Goal: Contribute content: Add original content to the website for others to see

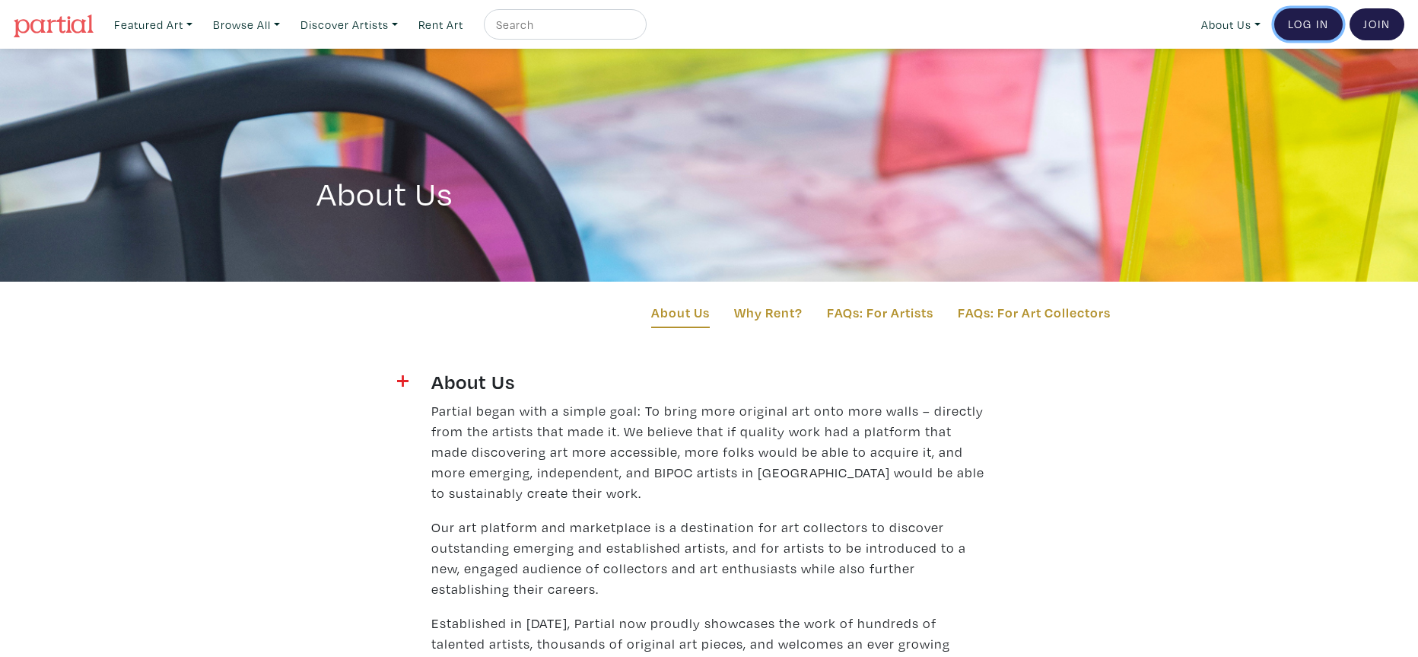
click at [1307, 22] on link "Log In" at bounding box center [1308, 24] width 68 height 32
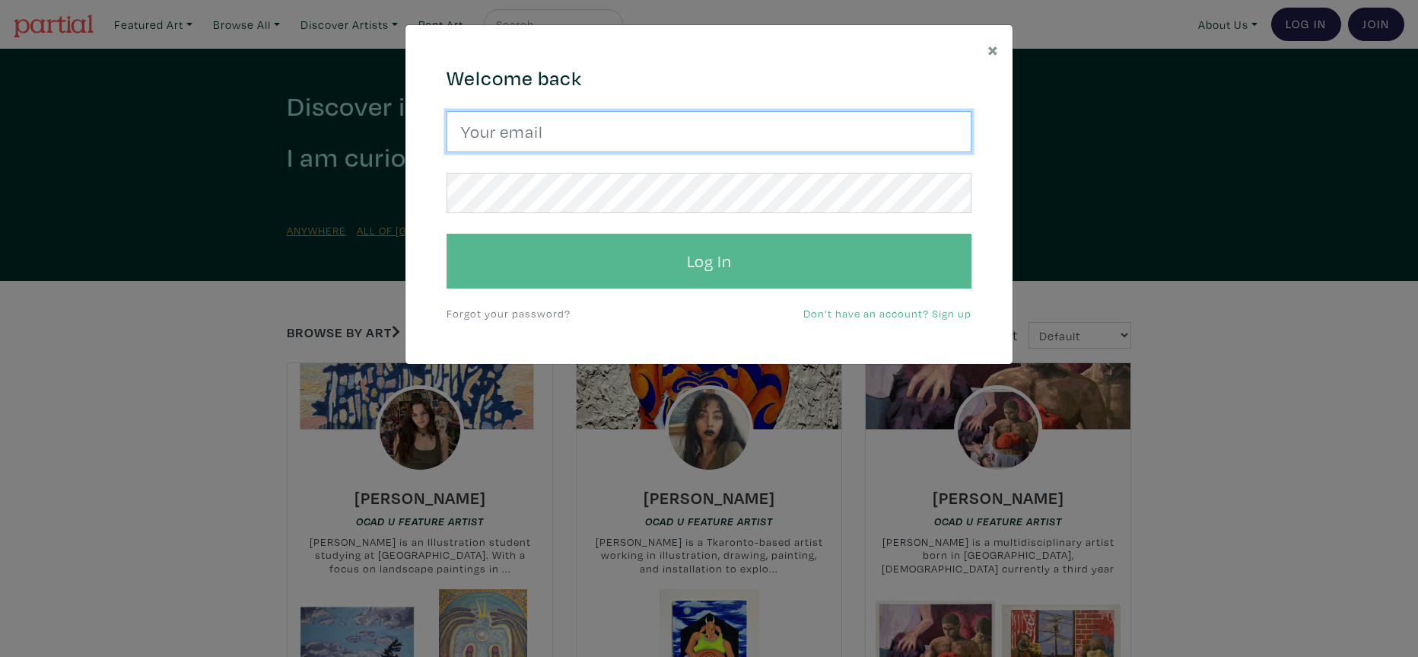
type input "djwinfield888@gmail.com"
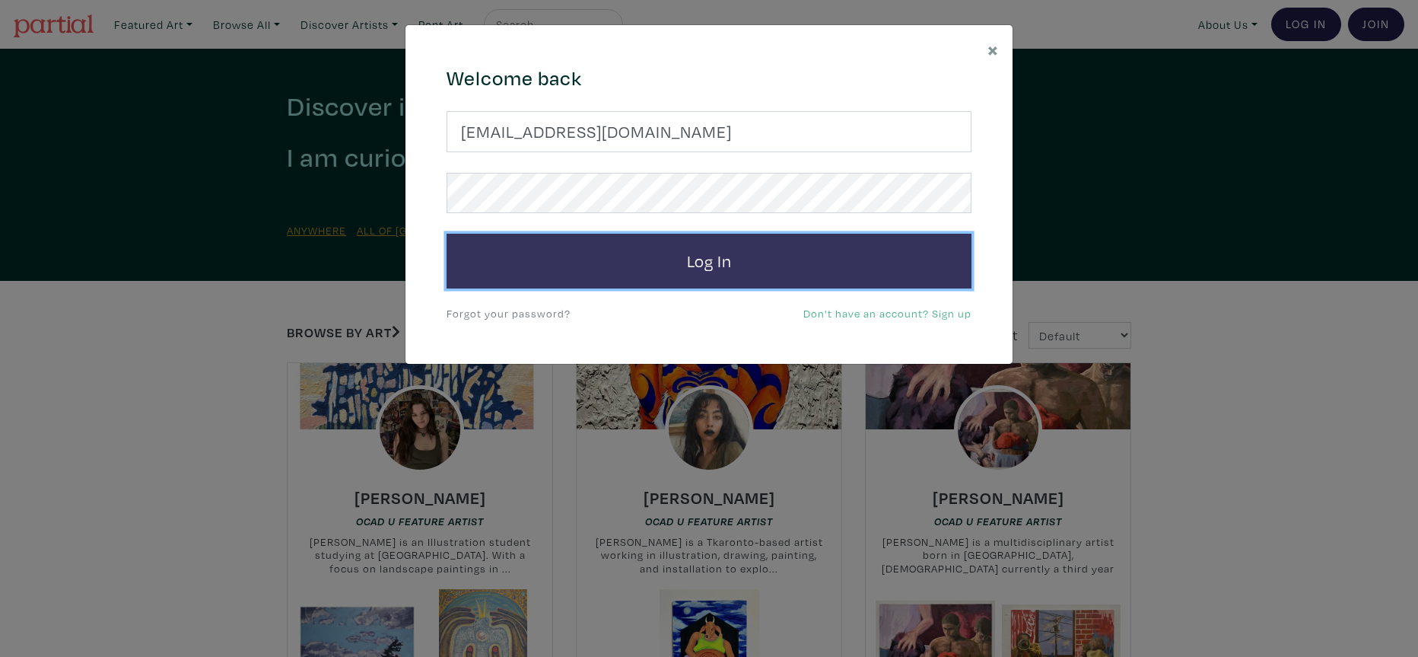
click at [732, 266] on button "Log In" at bounding box center [709, 261] width 525 height 55
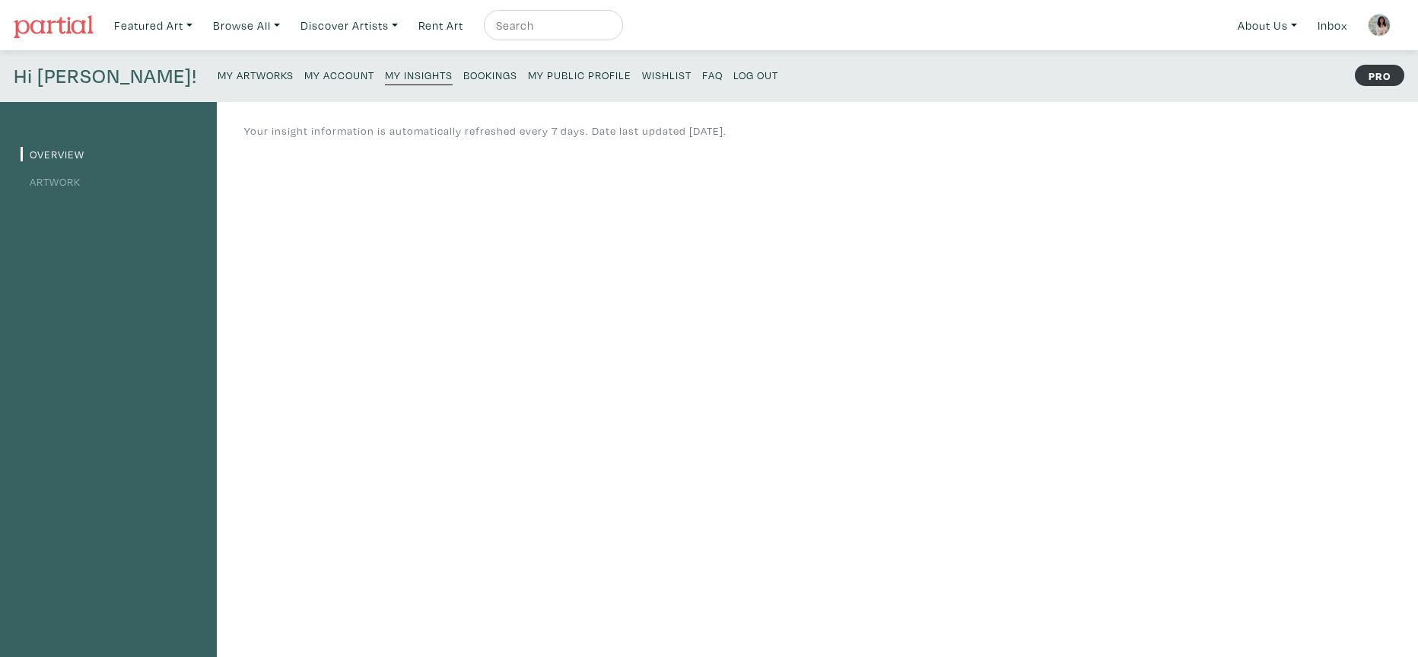
click at [72, 182] on link "Artwork" at bounding box center [51, 181] width 60 height 14
click at [56, 182] on link "Artwork" at bounding box center [51, 181] width 60 height 14
click at [218, 74] on small "My Artworks" at bounding box center [256, 75] width 76 height 14
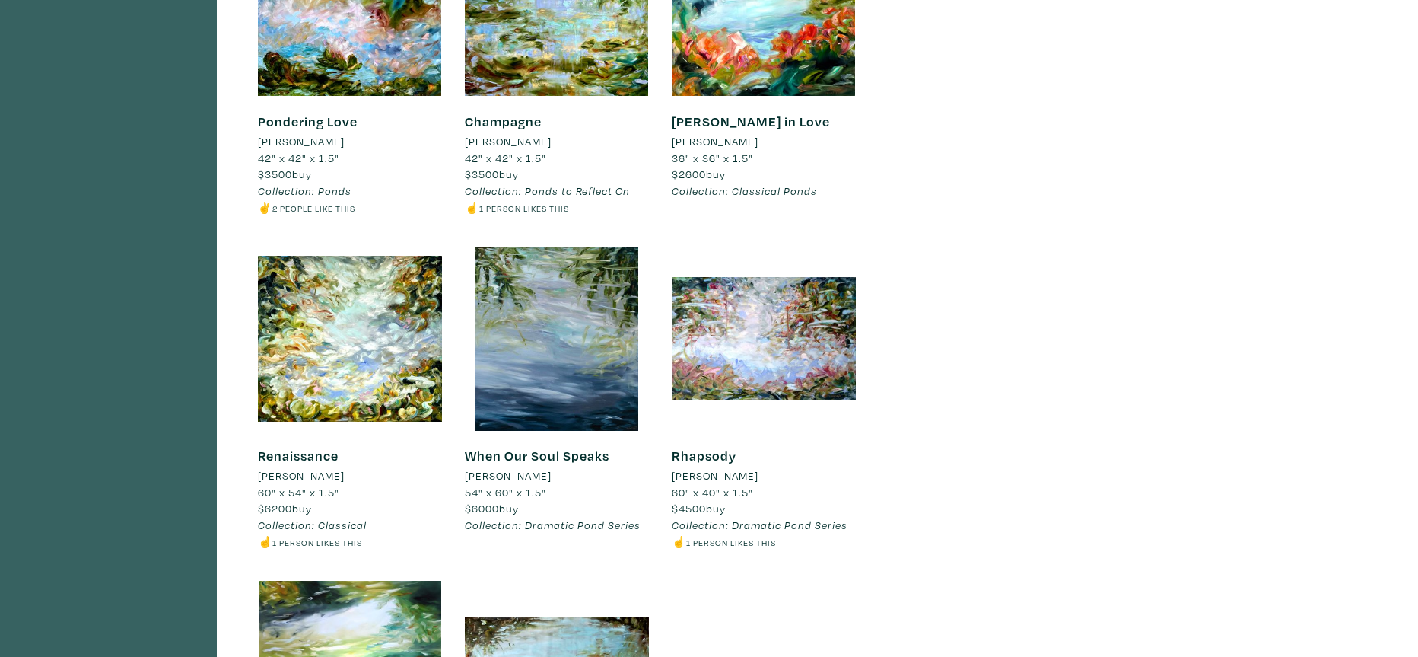
scroll to position [562, 0]
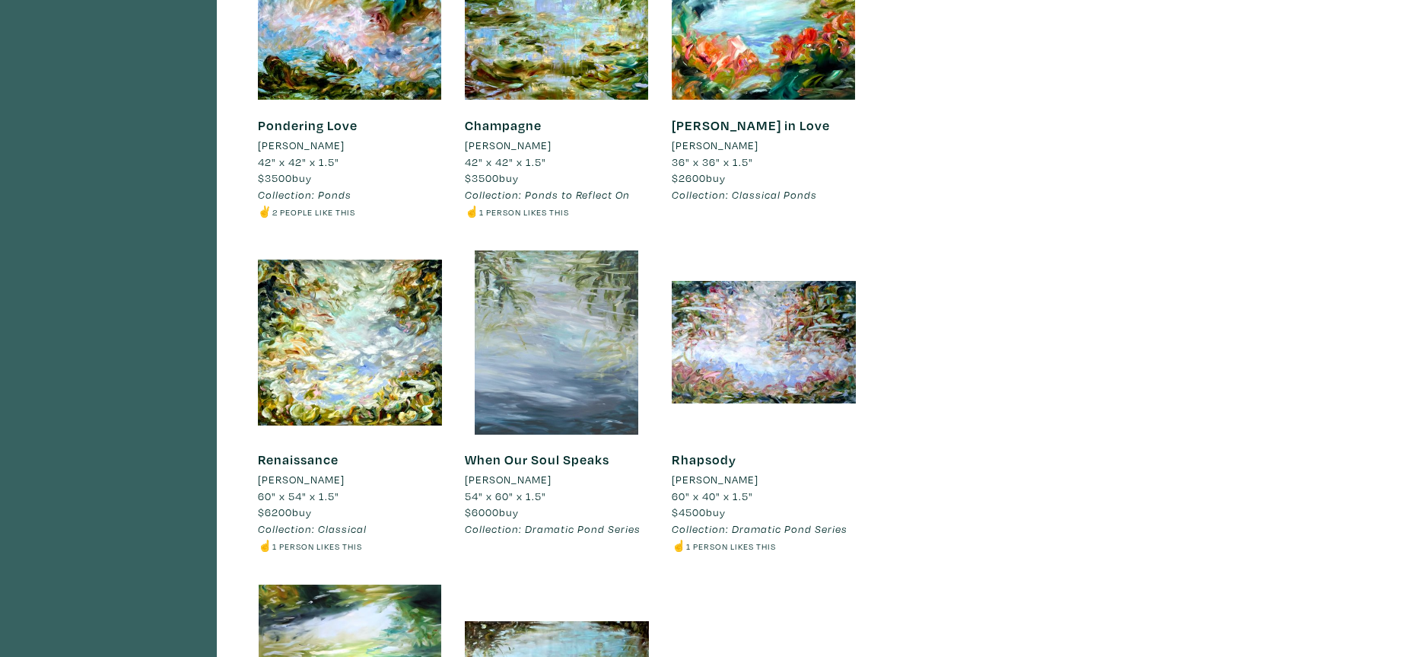
click at [594, 370] on div at bounding box center [557, 342] width 184 height 184
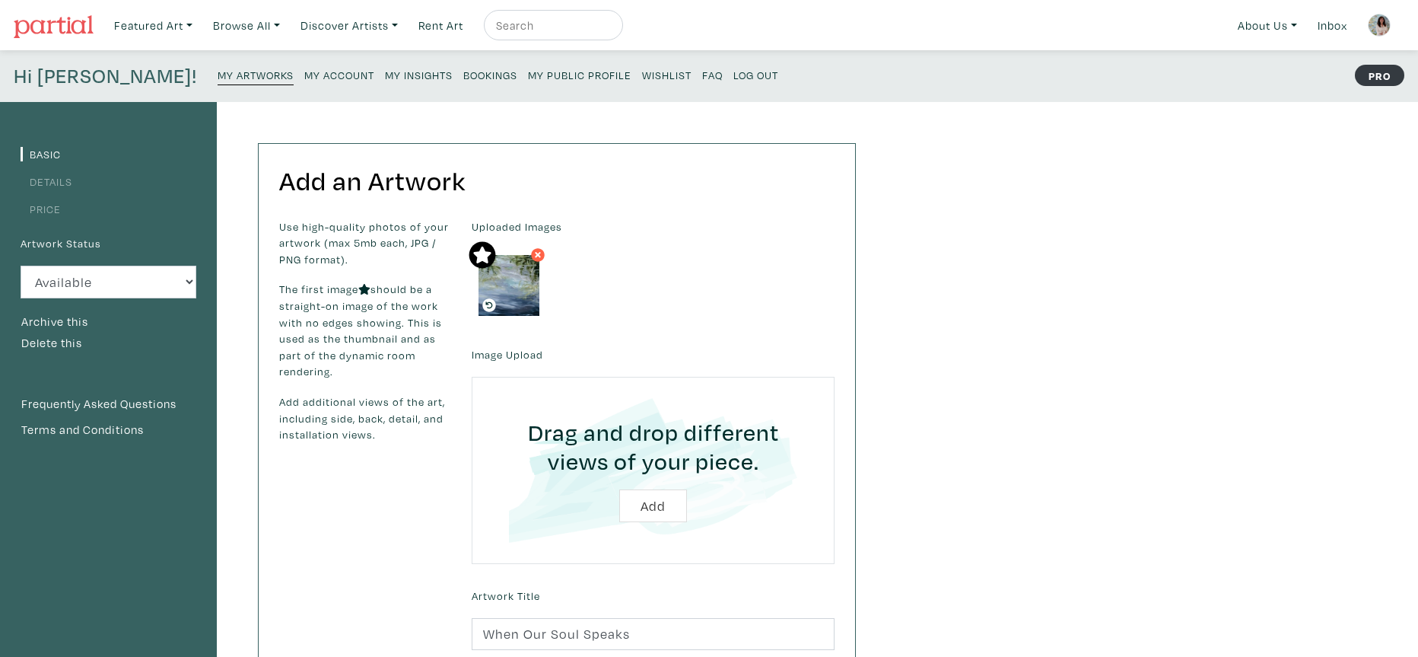
click at [1055, 361] on div "Basic Details Price Artwork Status Available Sold Rented Unavailable (other rea…" at bounding box center [709, 552] width 1418 height 900
click at [56, 343] on button "Delete this" at bounding box center [52, 343] width 62 height 20
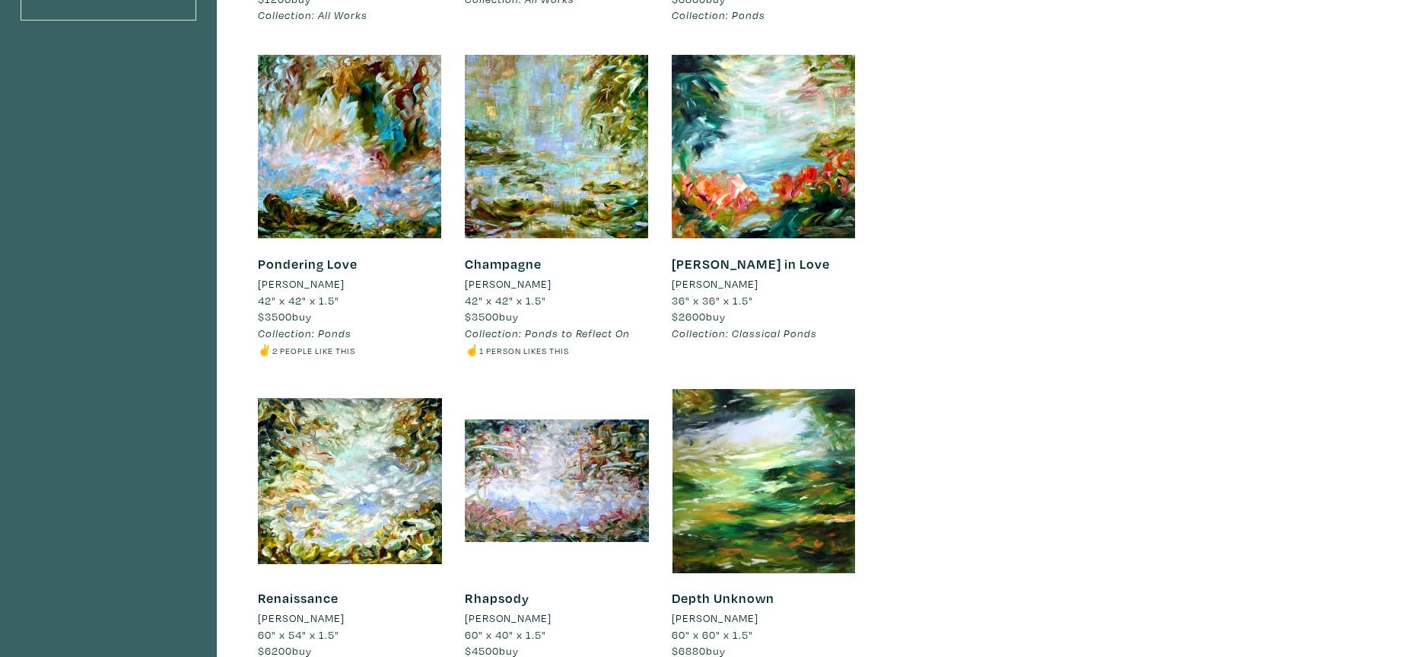
scroll to position [425, 0]
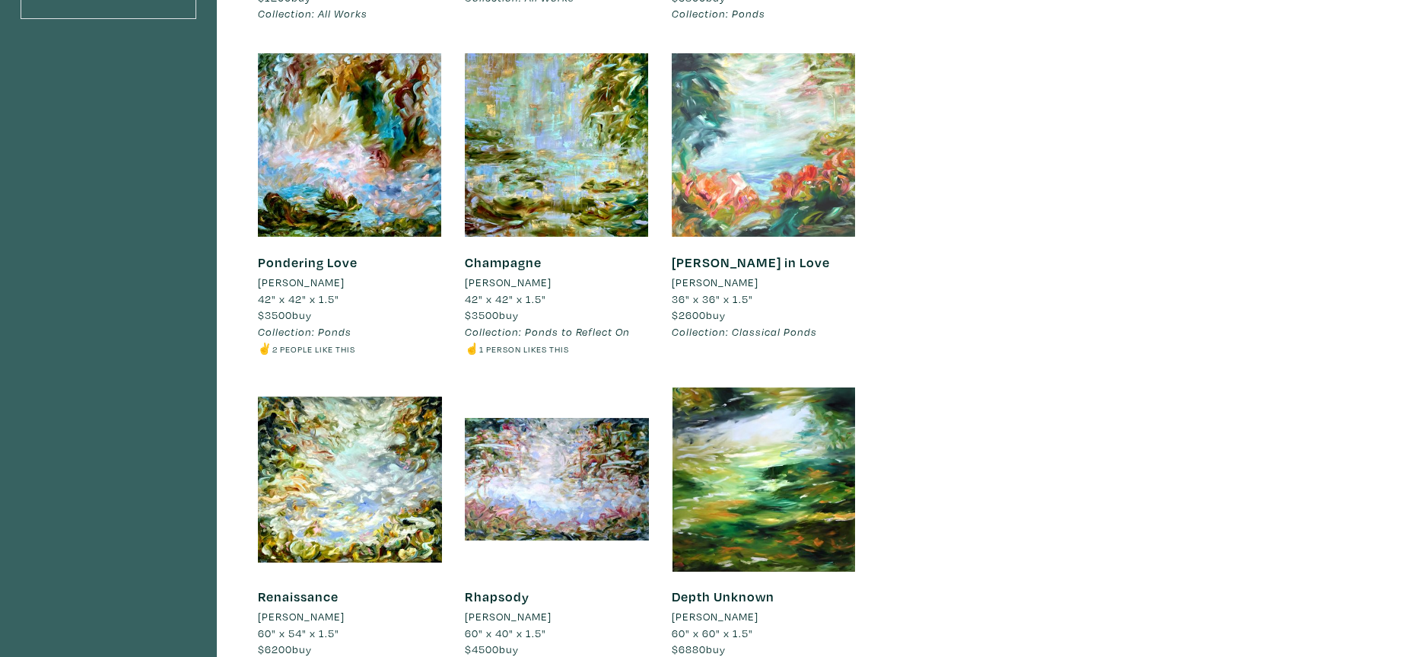
click at [790, 175] on div at bounding box center [764, 145] width 184 height 184
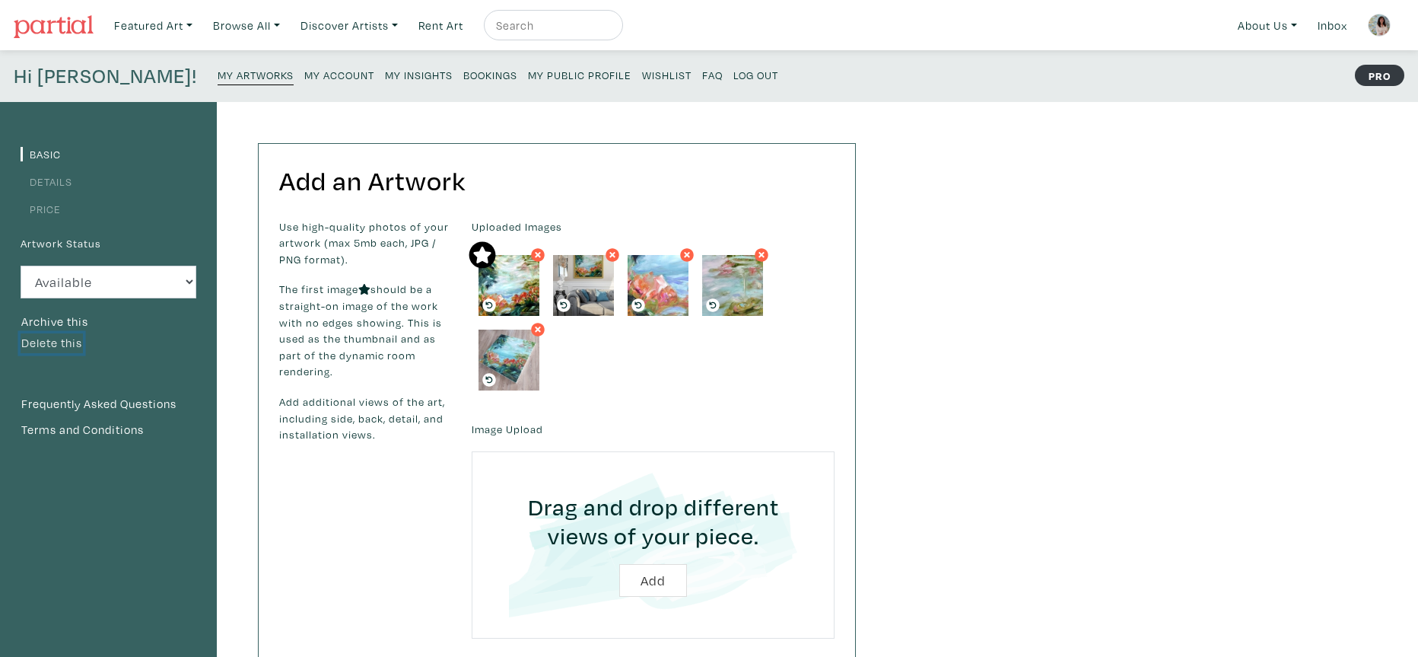
click at [74, 342] on button "Delete this" at bounding box center [52, 343] width 62 height 20
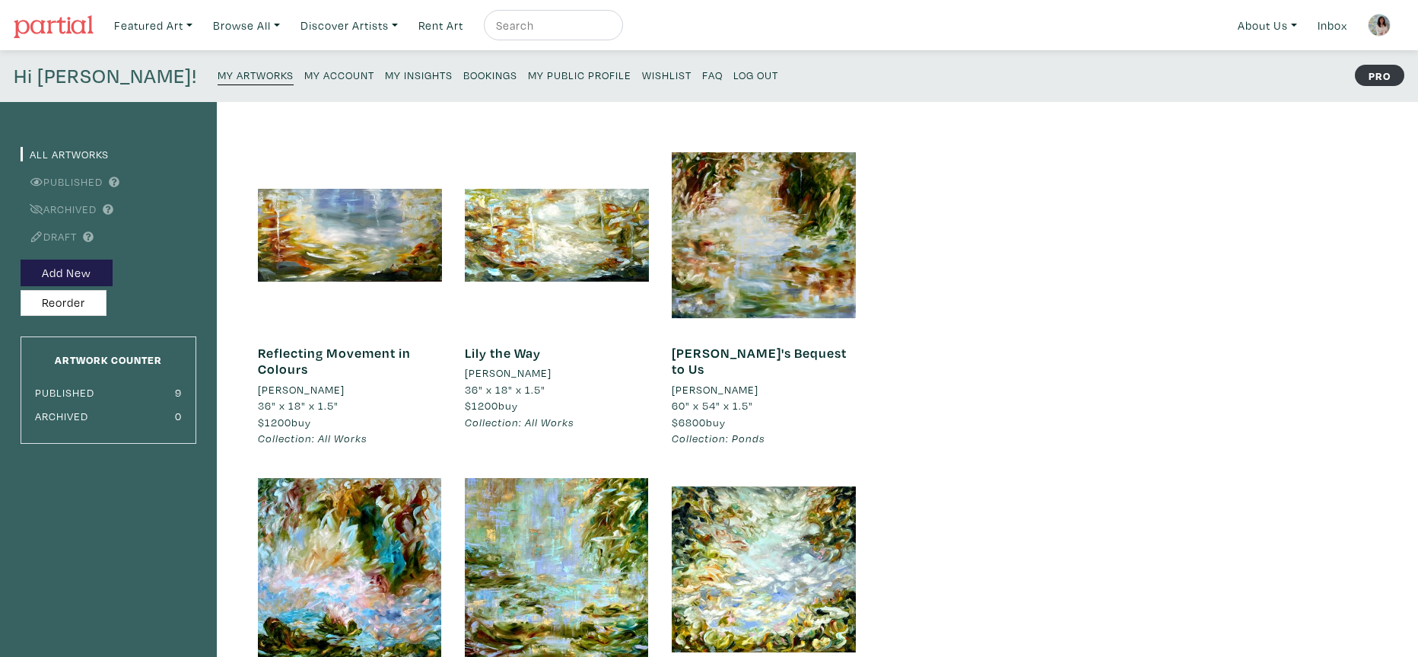
scroll to position [3, 0]
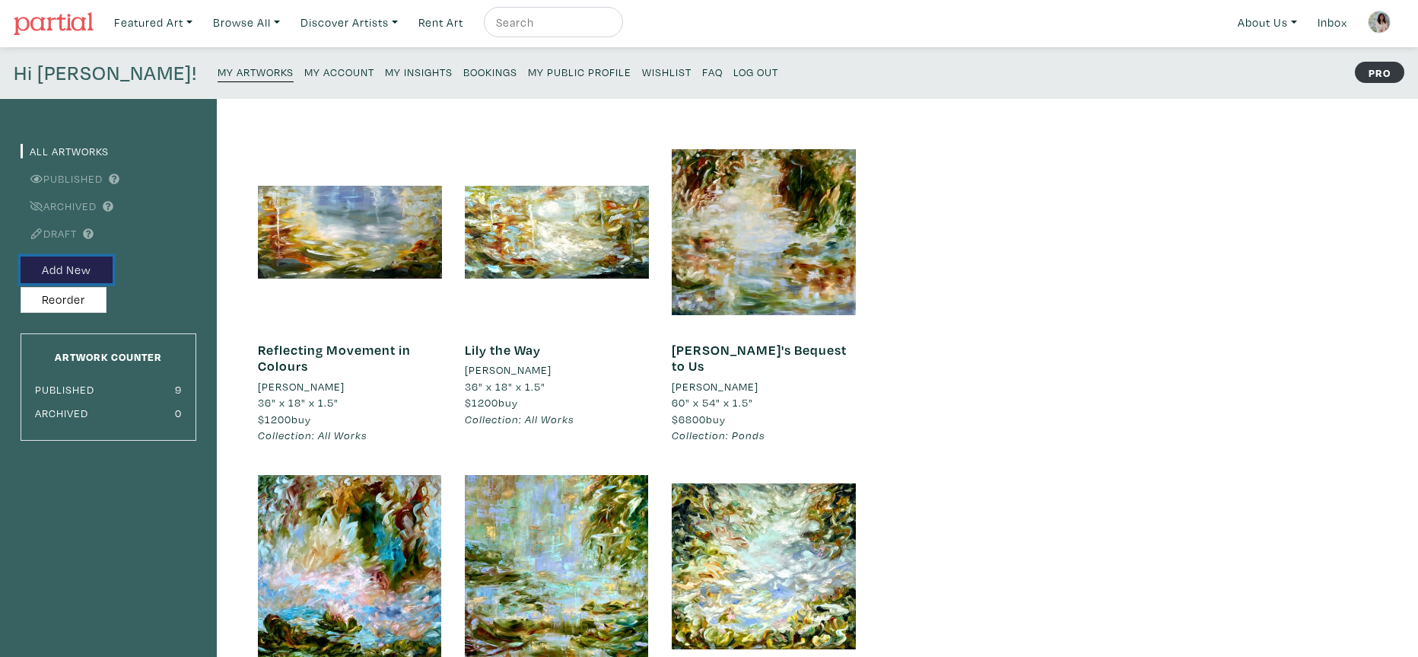
click at [84, 268] on button "Add New" at bounding box center [67, 269] width 92 height 27
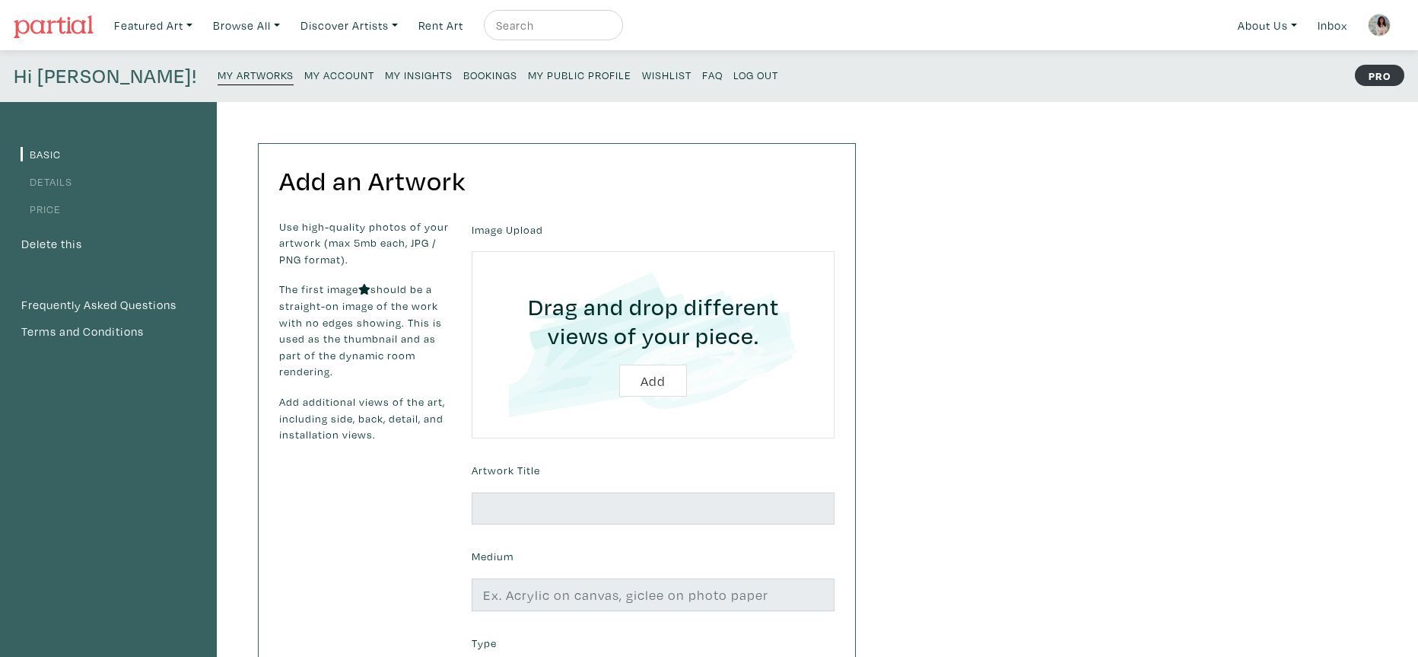
click at [655, 380] on input "file" at bounding box center [653, 344] width 320 height 145
type input "C:\fakepath\IMG_7181.jpeg"
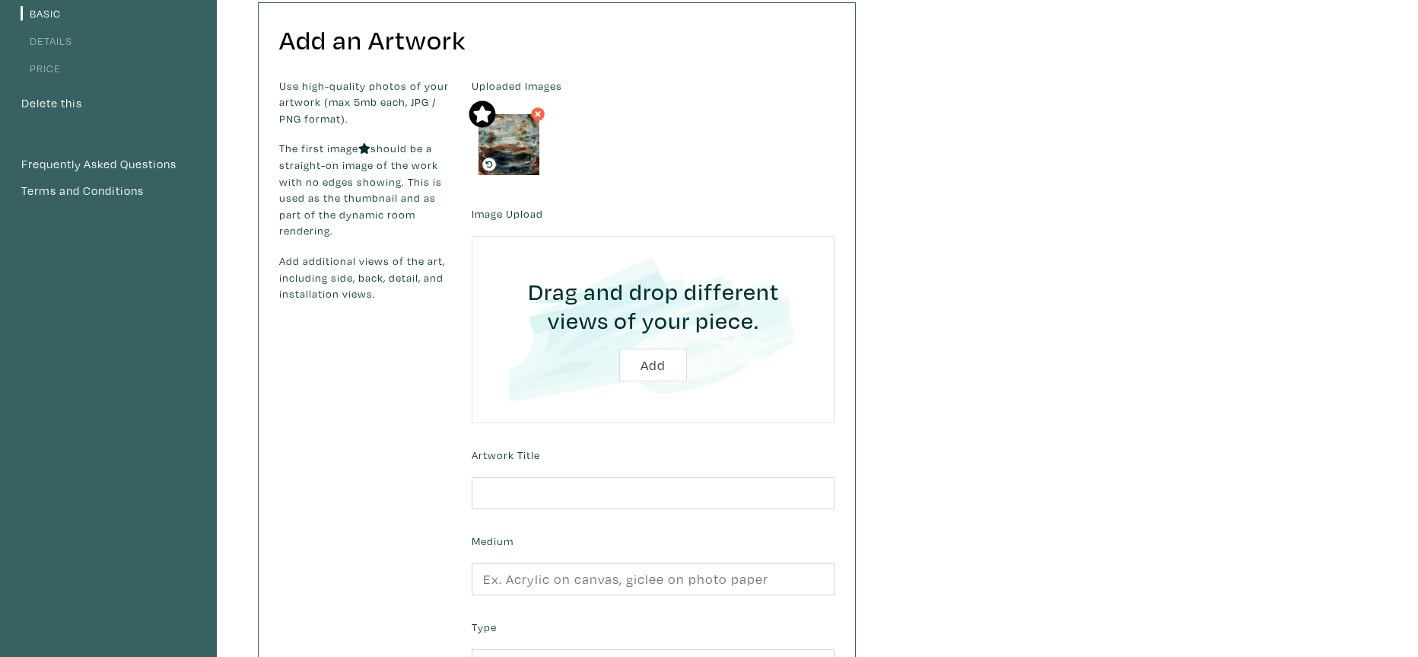
scroll to position [146, 0]
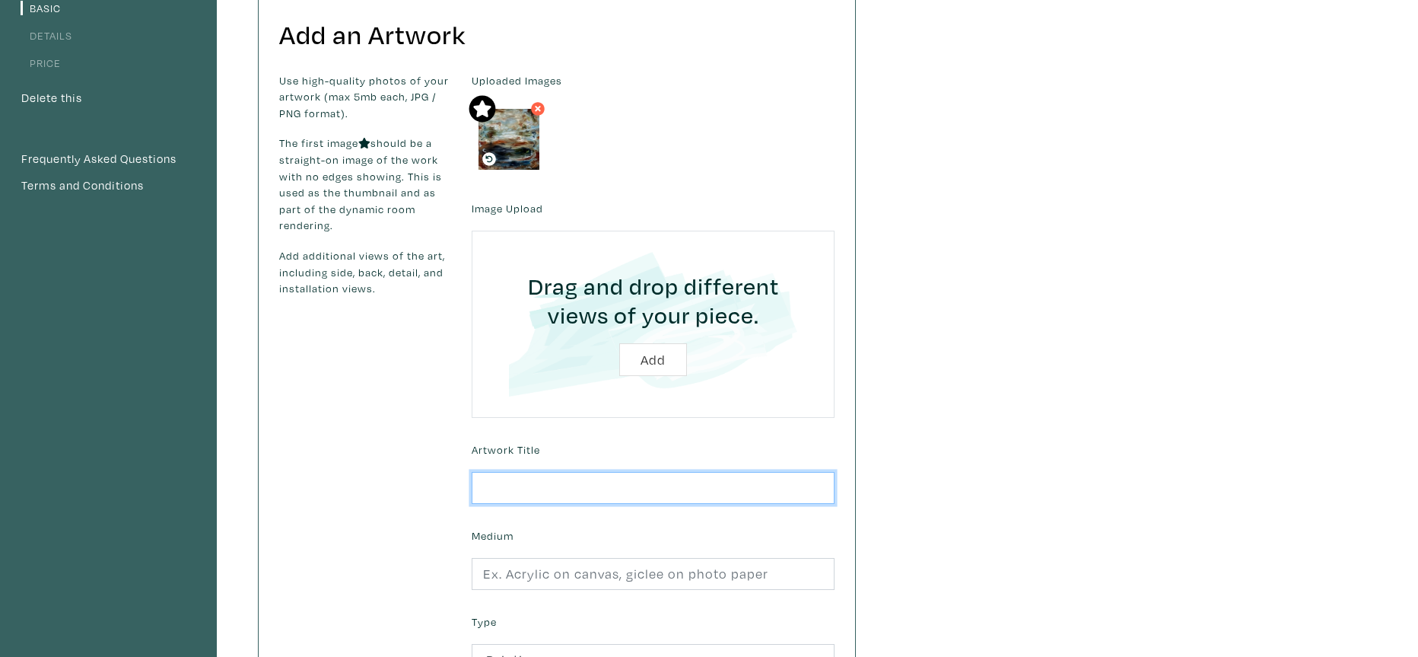
click at [623, 491] on input "text" at bounding box center [653, 488] width 363 height 33
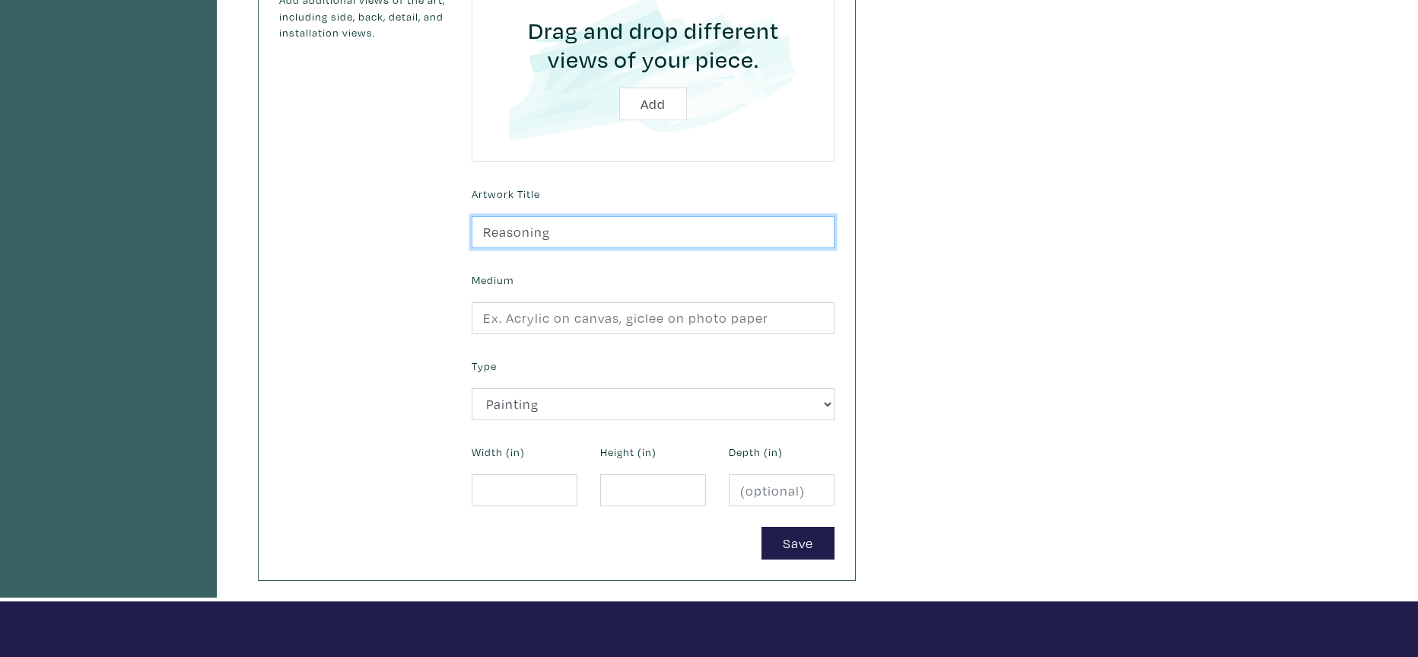
scroll to position [406, 0]
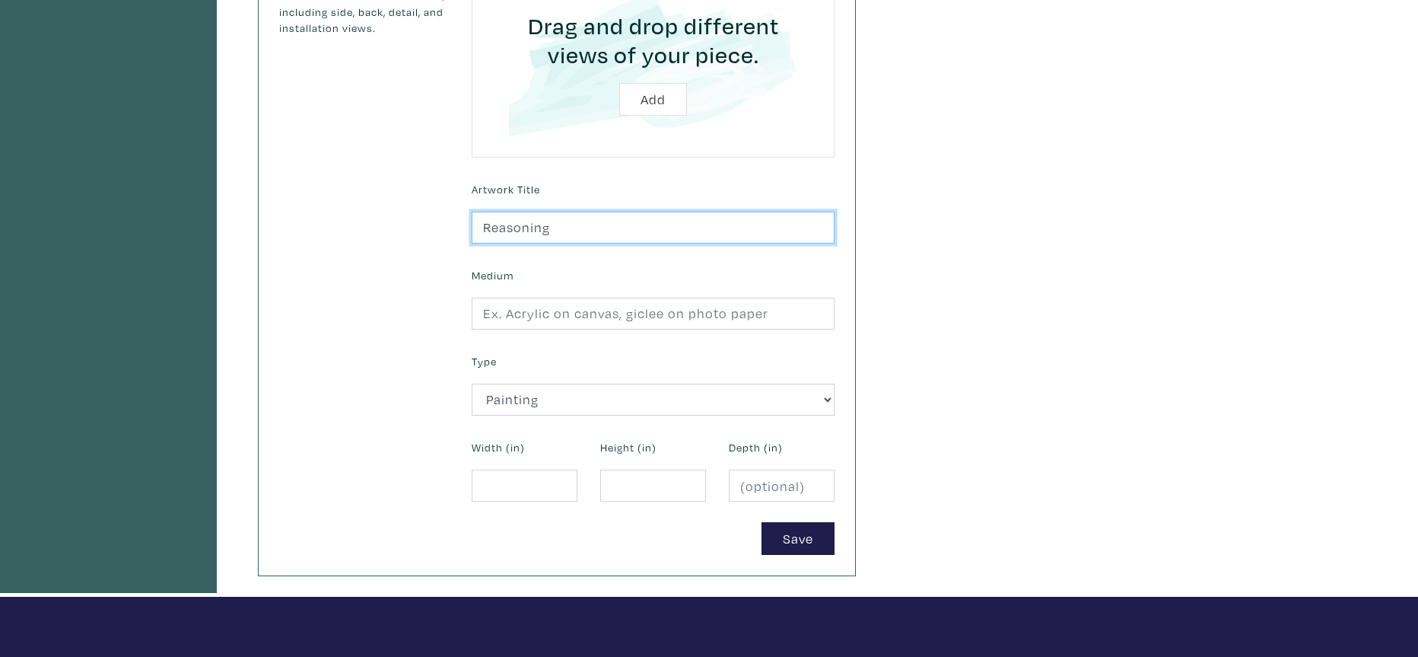
type input "Reasoning"
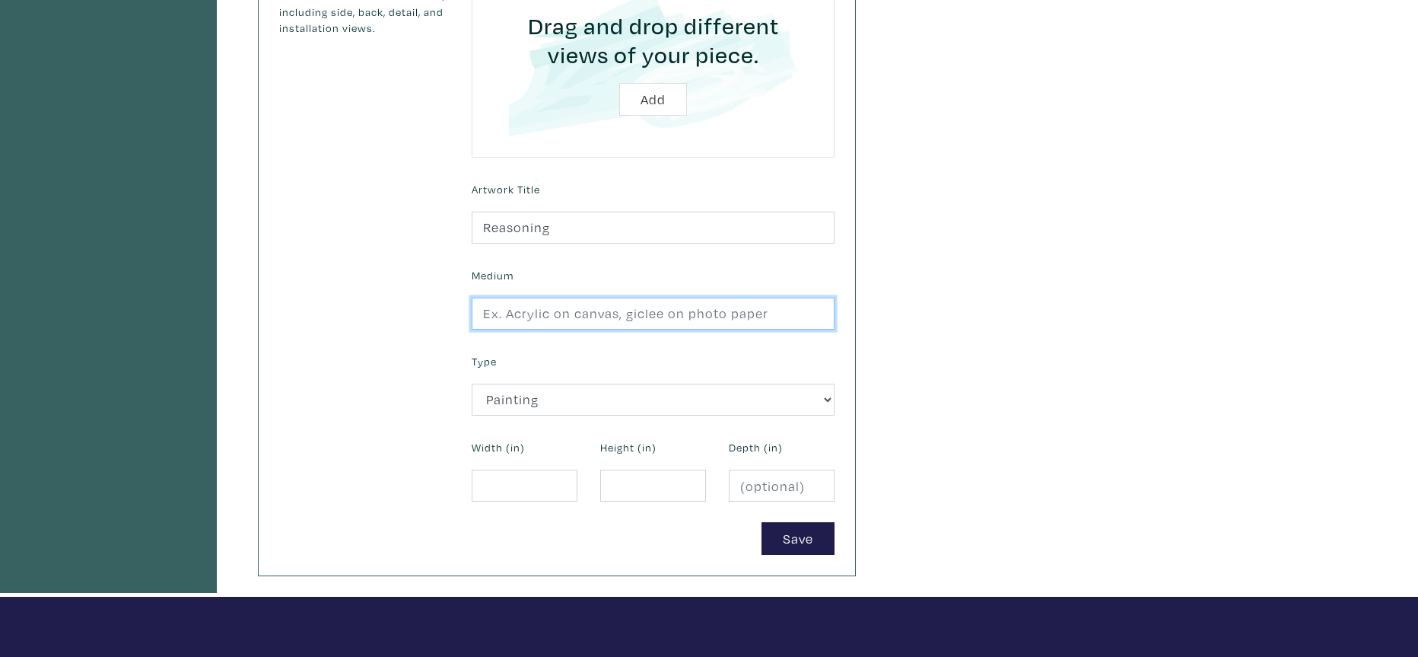
click at [543, 316] on input "text" at bounding box center [653, 313] width 363 height 33
type input "oil on gallery canvas"
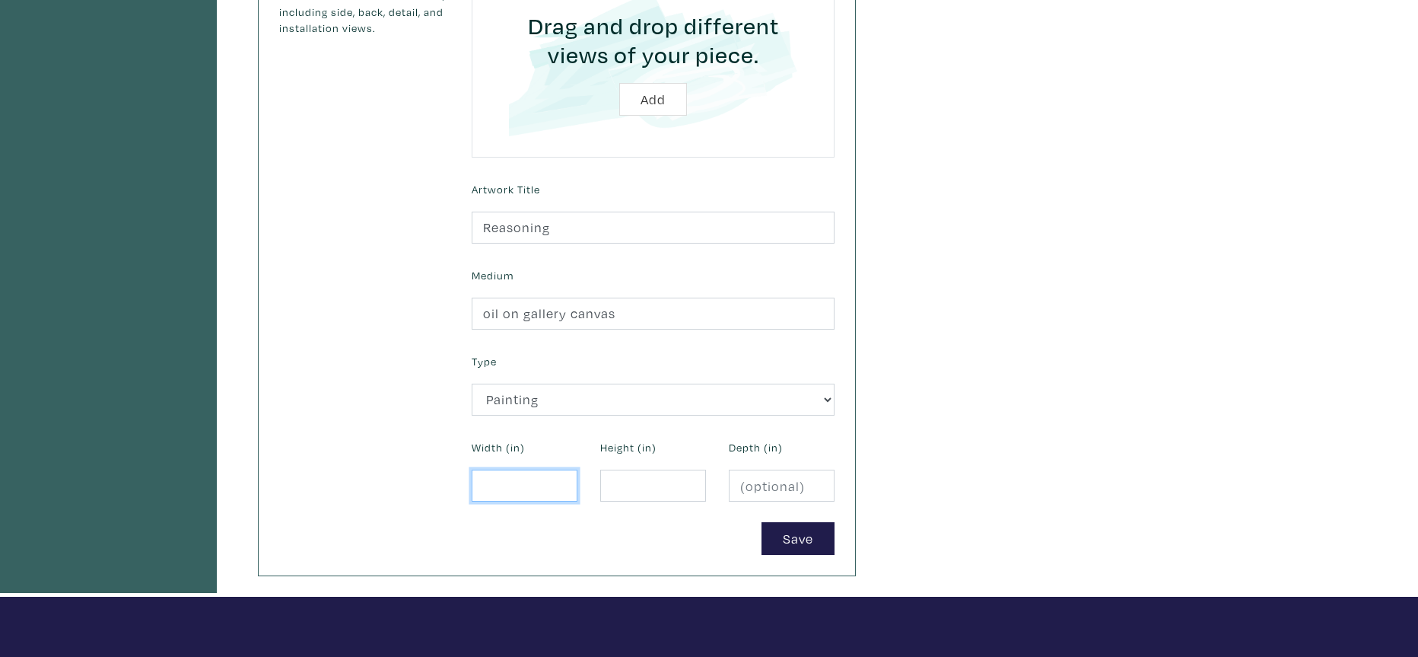
click at [513, 485] on input "number" at bounding box center [525, 485] width 106 height 33
type input "48"
click at [641, 486] on input "number" at bounding box center [653, 485] width 106 height 33
type input "48"
click at [751, 487] on input "number" at bounding box center [782, 485] width 106 height 33
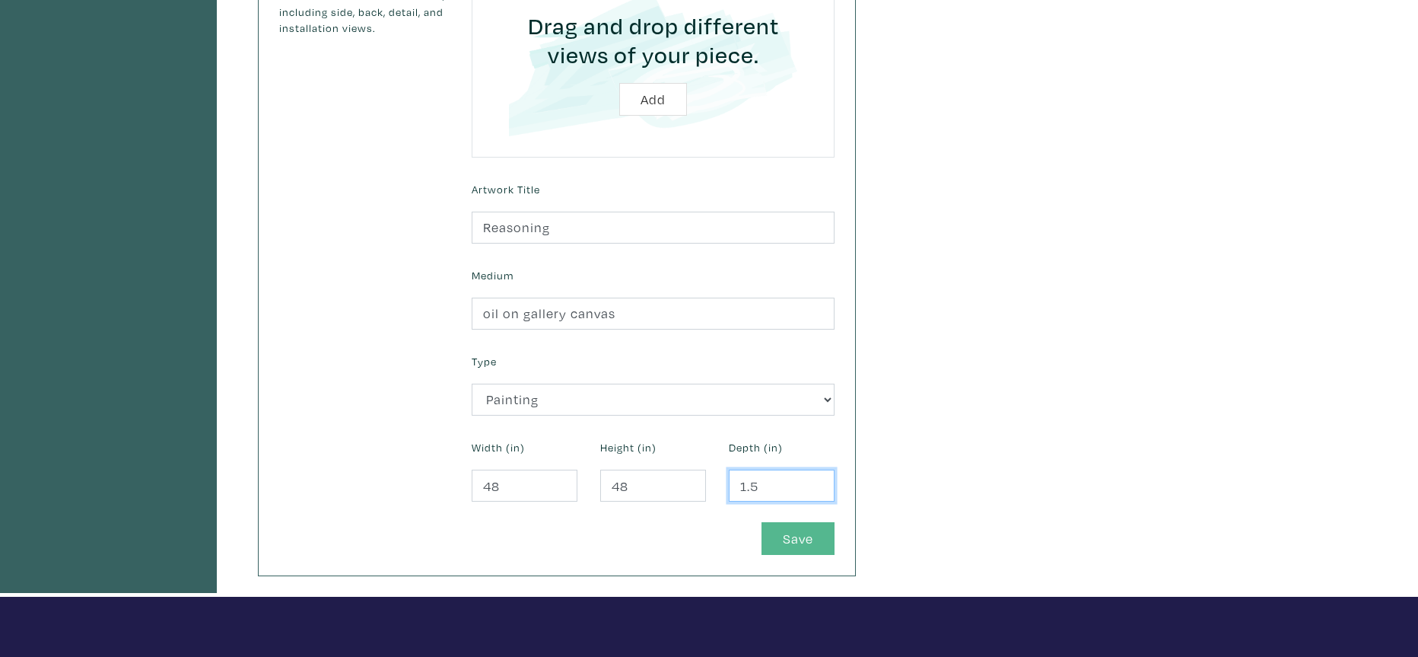
type input "1.5"
click at [793, 536] on button "Save" at bounding box center [798, 538] width 73 height 33
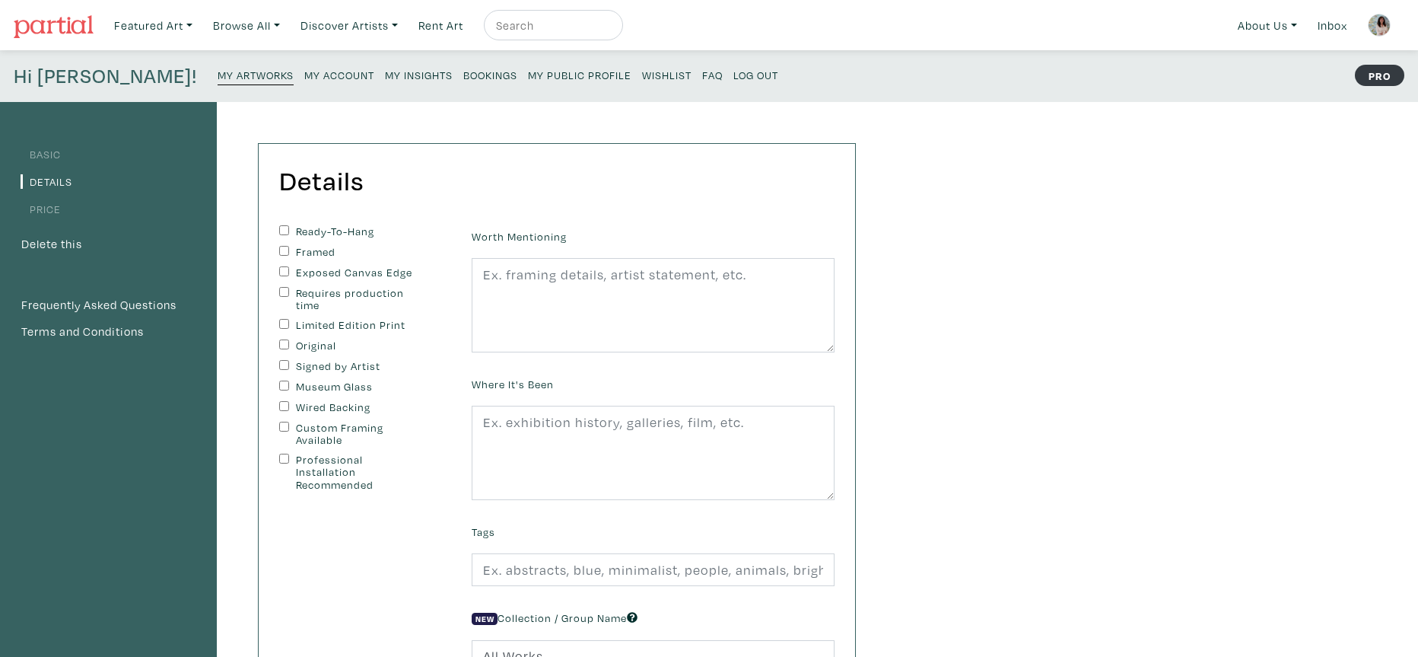
scroll to position [1, 0]
click at [282, 228] on input "Ready-To-Hang" at bounding box center [284, 229] width 10 height 10
checkbox input "true"
click at [282, 271] on input "Exposed Canvas Edge" at bounding box center [284, 271] width 10 height 10
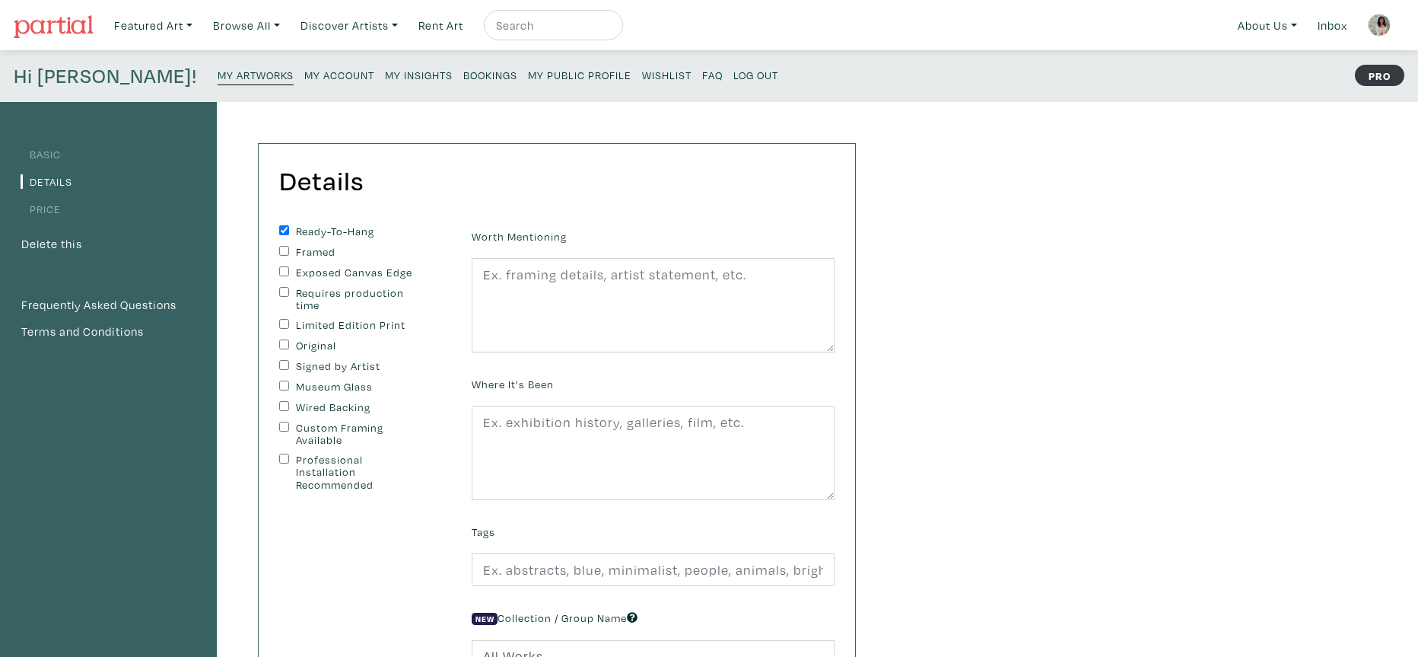
checkbox input "true"
click at [282, 342] on input "Original" at bounding box center [284, 344] width 10 height 10
checkbox input "true"
click at [282, 363] on input "Signed by Artist" at bounding box center [284, 365] width 10 height 10
checkbox input "true"
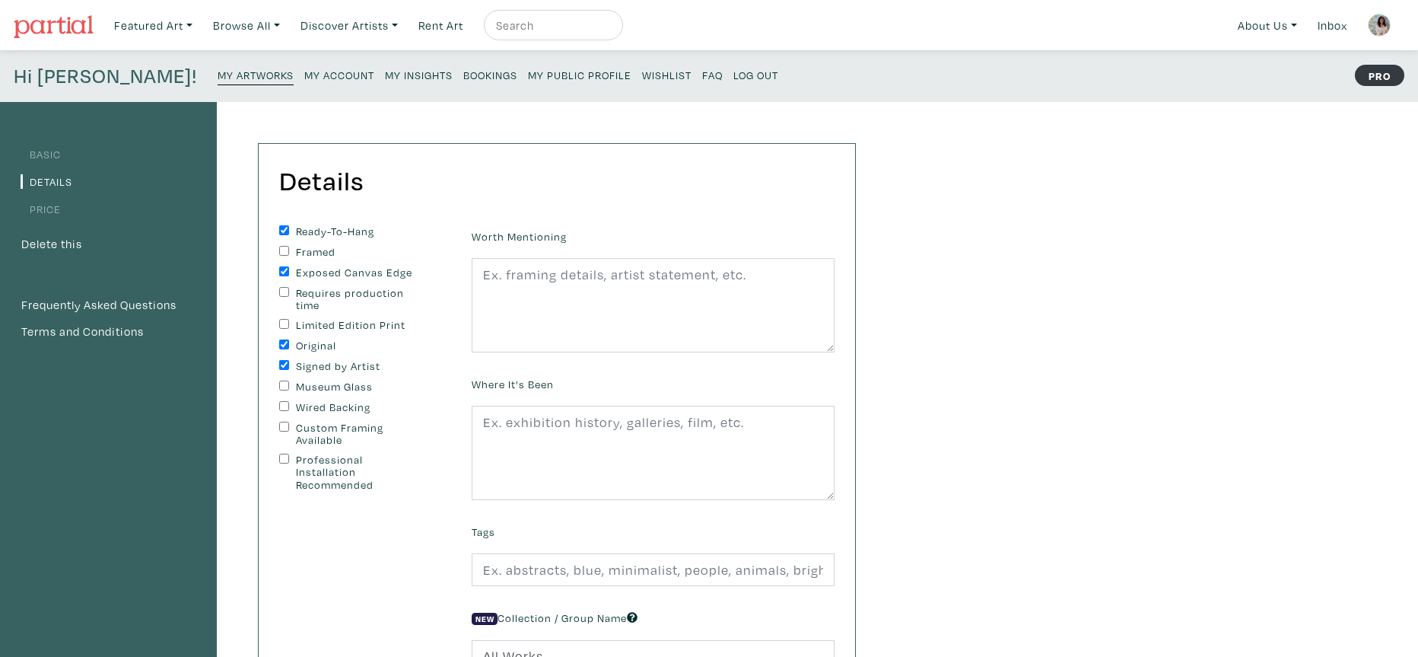
click at [284, 406] on input "Wired Backing" at bounding box center [284, 406] width 10 height 10
checkbox input "true"
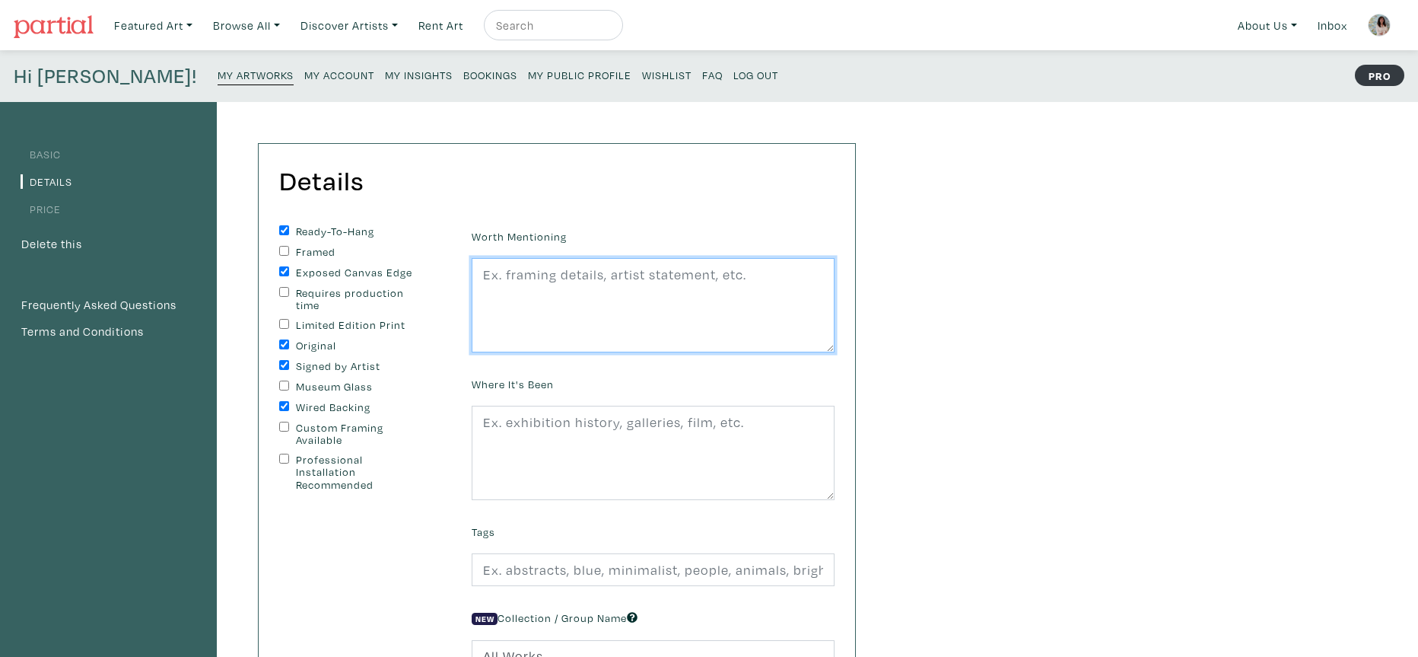
click at [490, 275] on textarea at bounding box center [653, 305] width 363 height 94
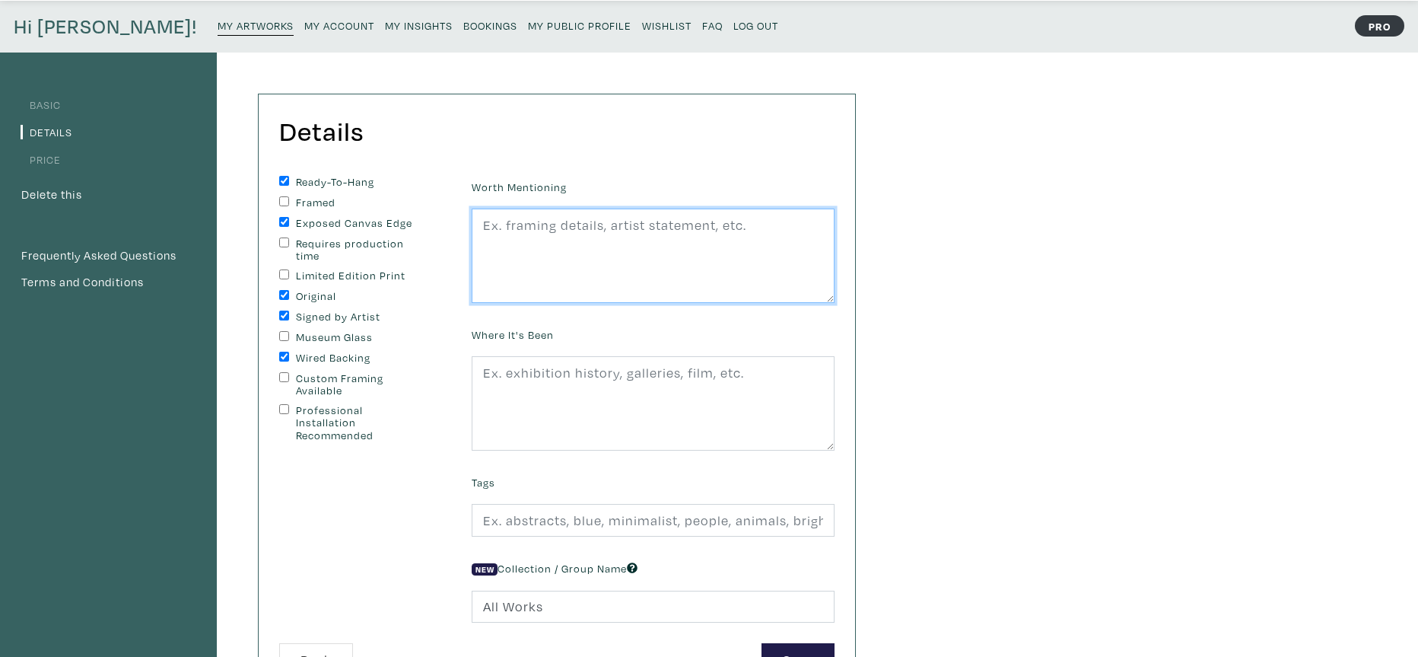
scroll to position [49, 0]
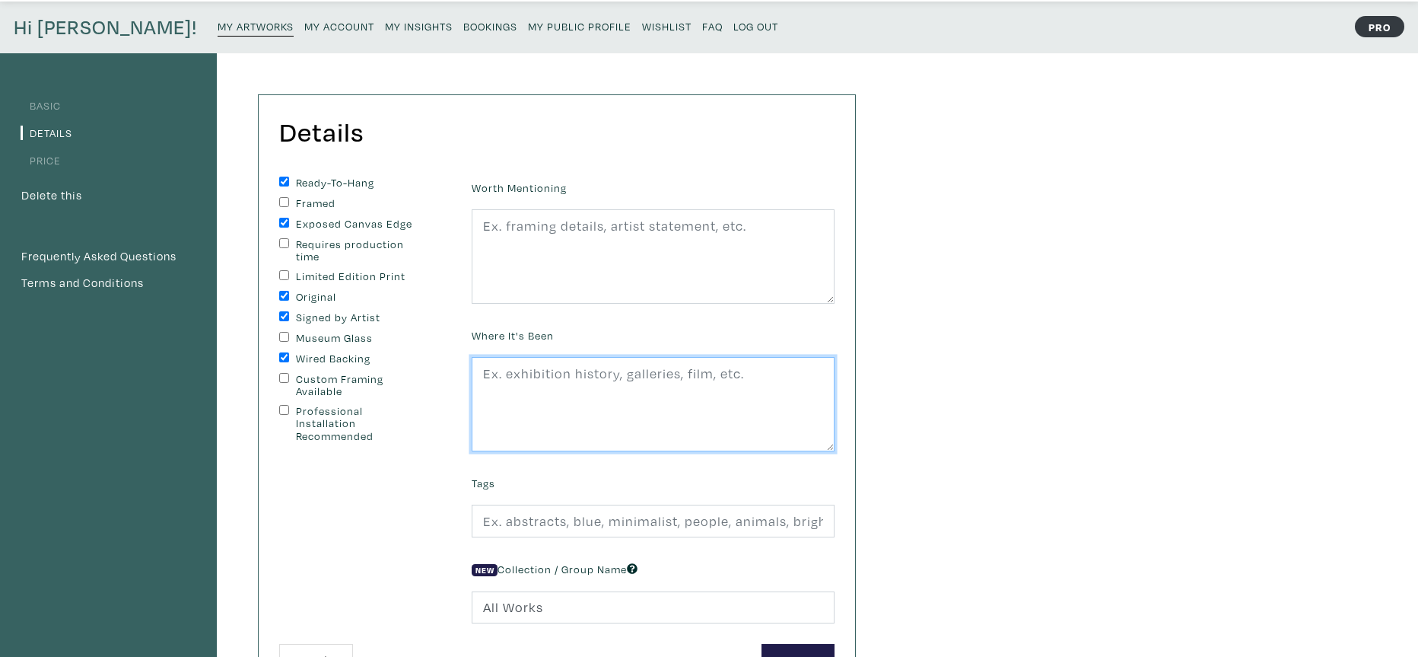
click at [485, 373] on textarea at bounding box center [653, 404] width 363 height 94
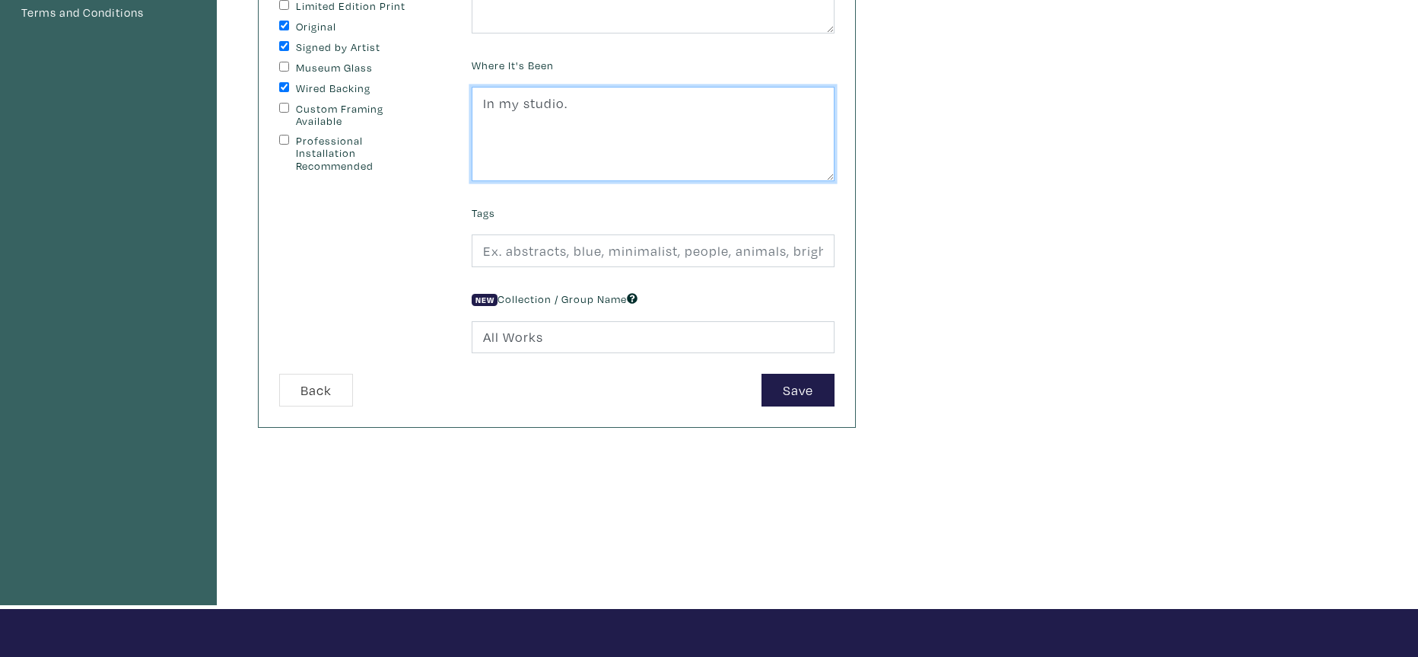
scroll to position [297, 0]
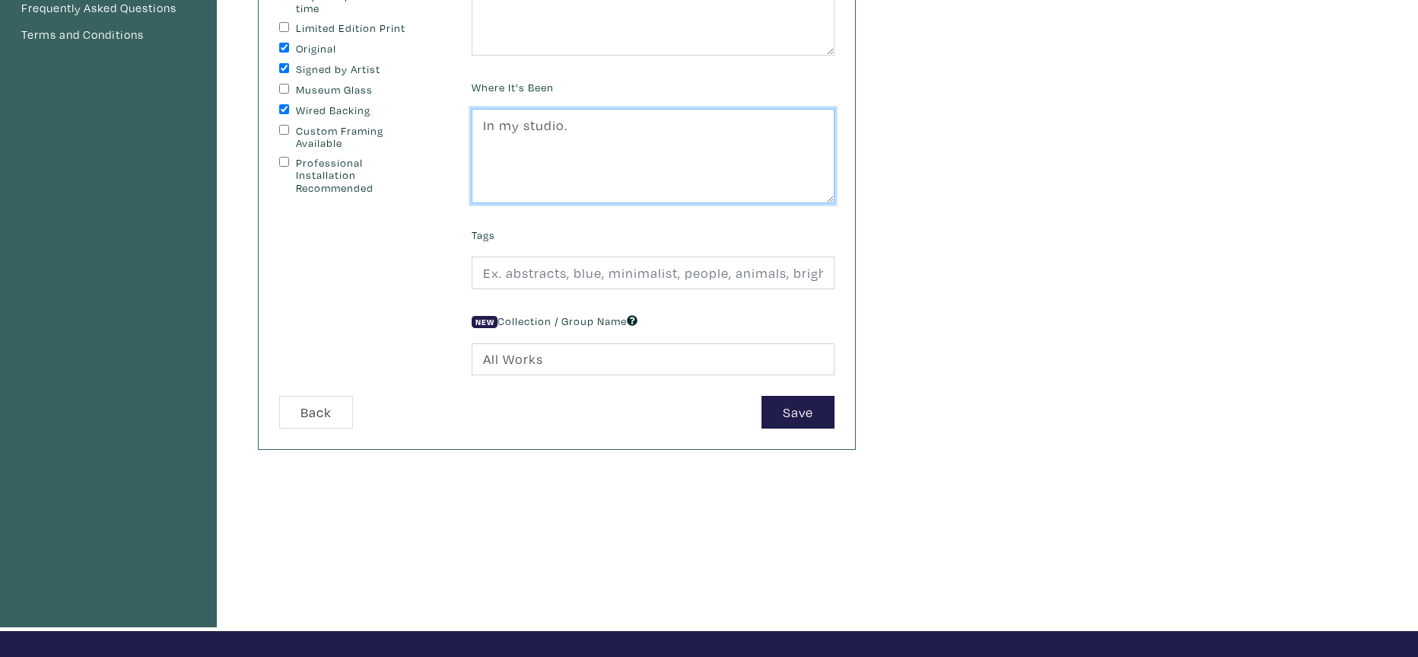
type textarea "In my studio."
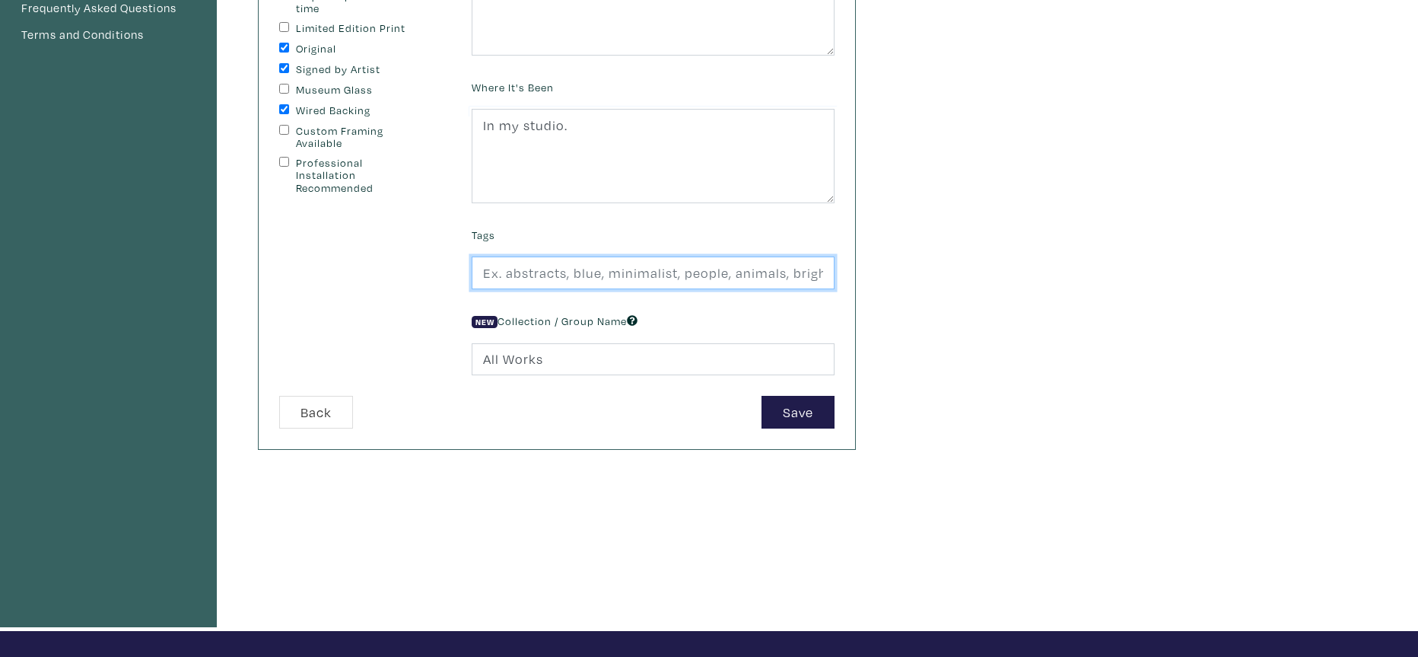
click at [498, 271] on input "text" at bounding box center [653, 272] width 363 height 33
type input "#abstract #oilpaintings #fineart #emotive #newart"
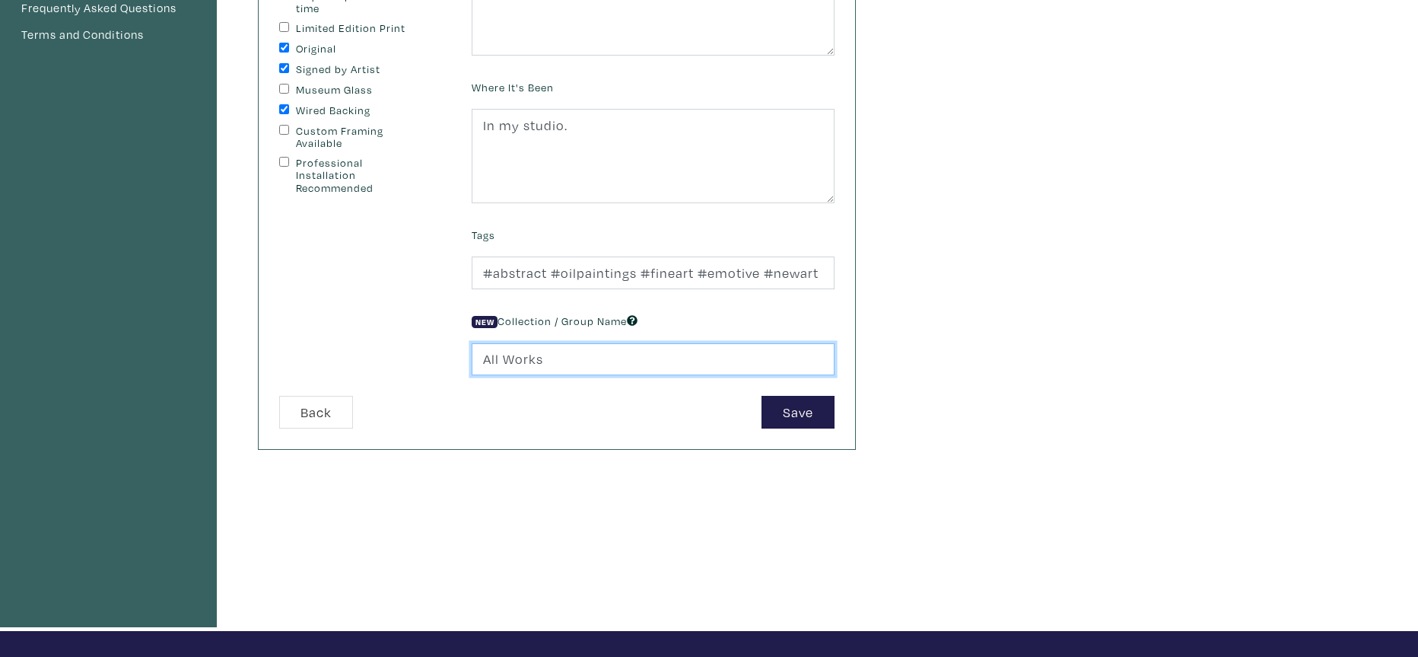
click at [505, 358] on input "All Works" at bounding box center [653, 359] width 363 height 33
click at [583, 361] on input "All pondsWorks" at bounding box center [653, 359] width 363 height 33
type input "A"
type input "abstract"
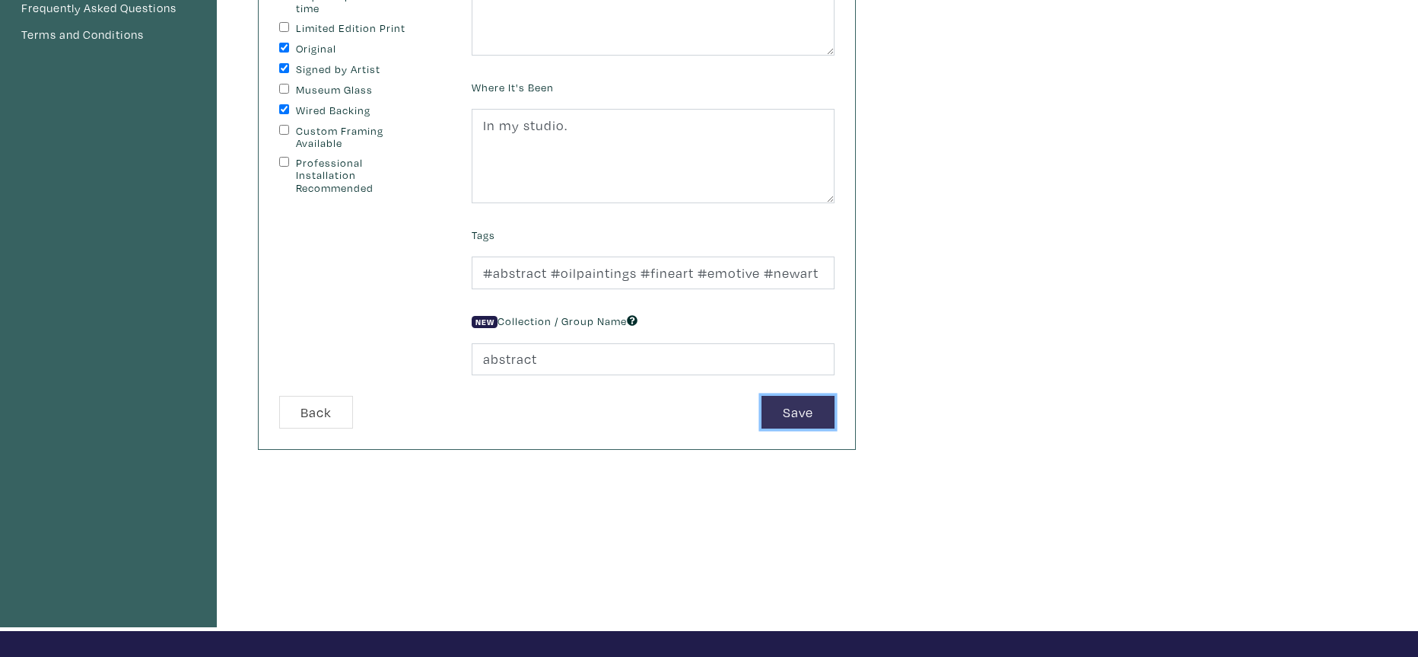
click at [794, 410] on button "Save" at bounding box center [798, 412] width 73 height 33
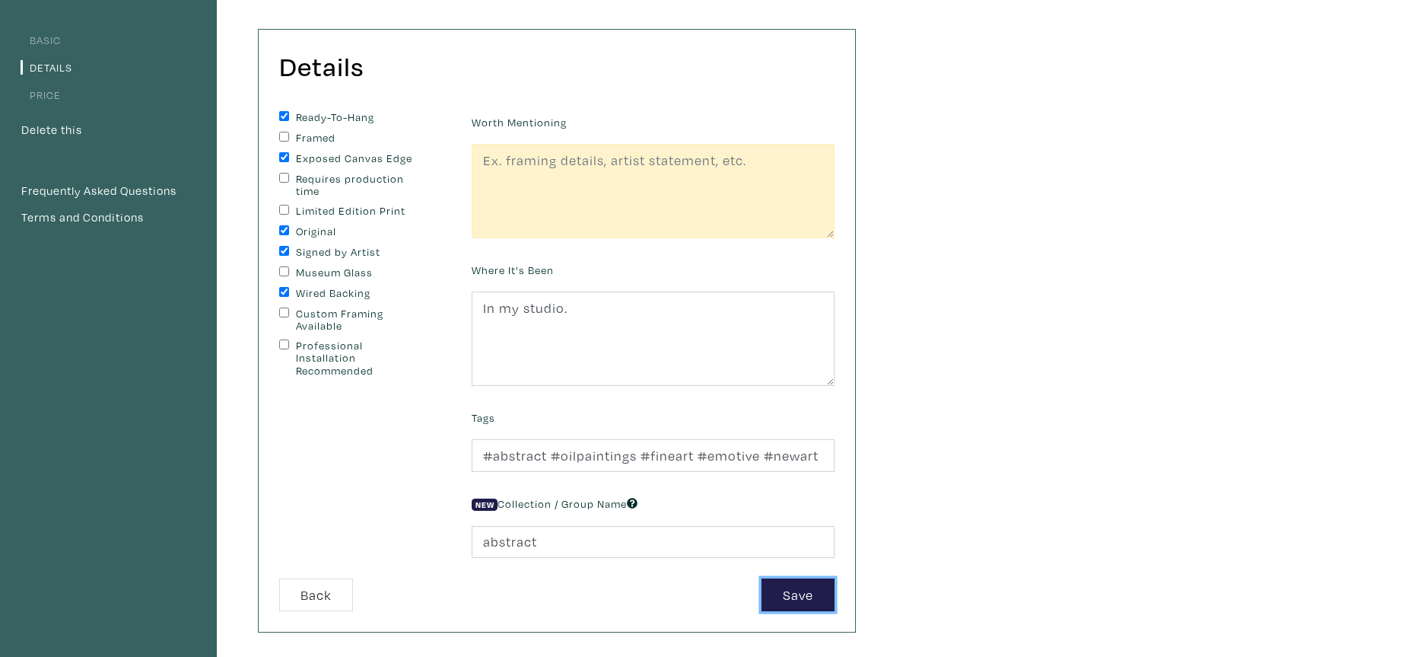
scroll to position [0, 0]
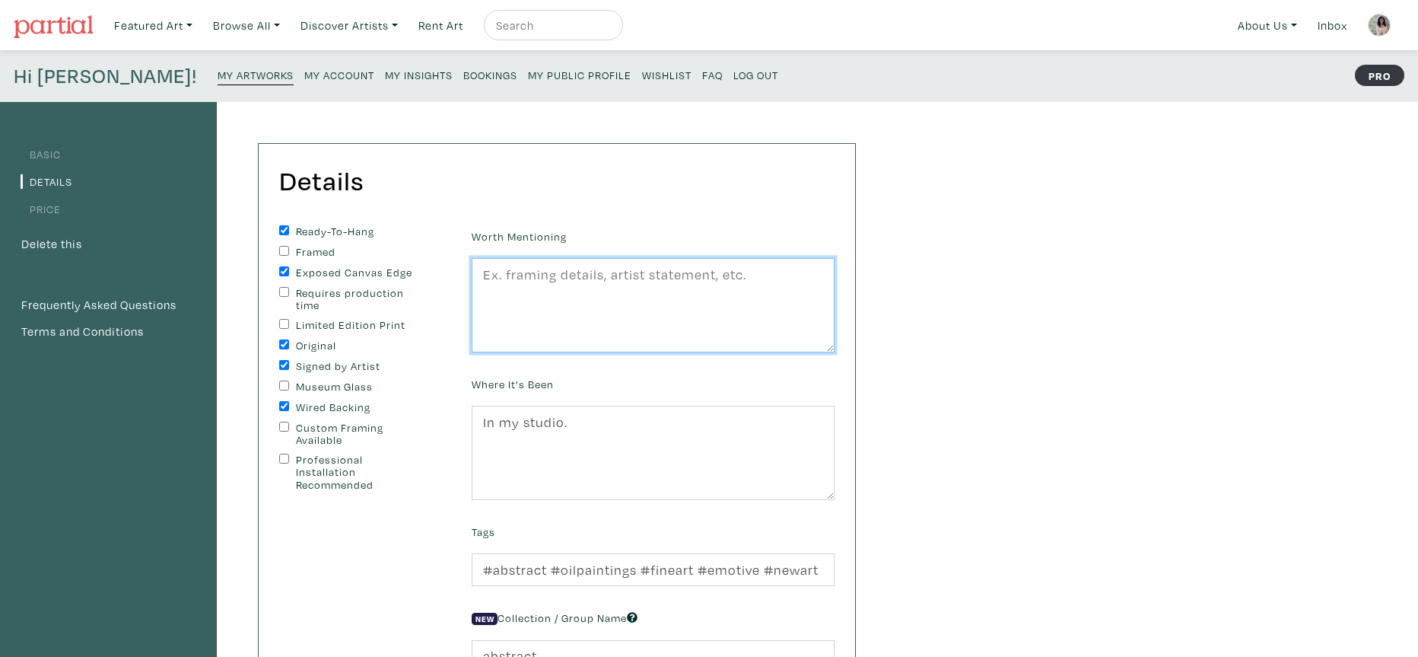
click at [514, 291] on textarea at bounding box center [653, 305] width 363 height 94
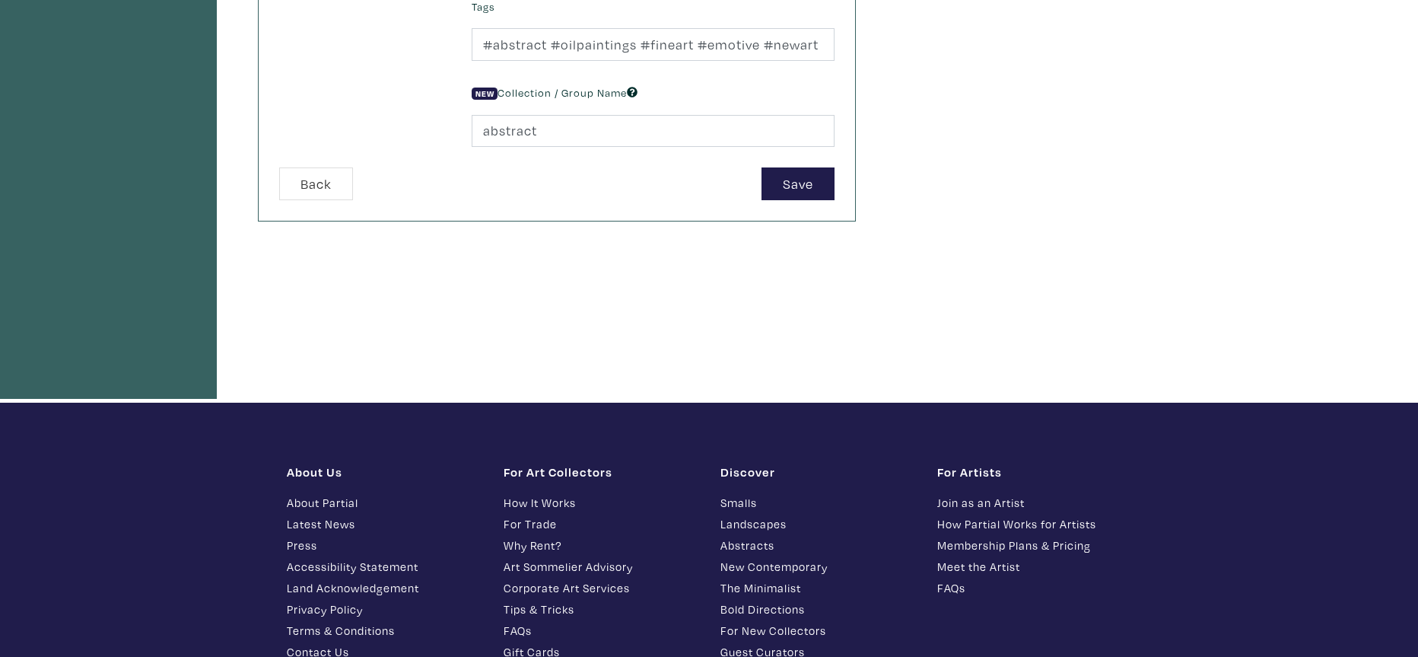
scroll to position [623, 0]
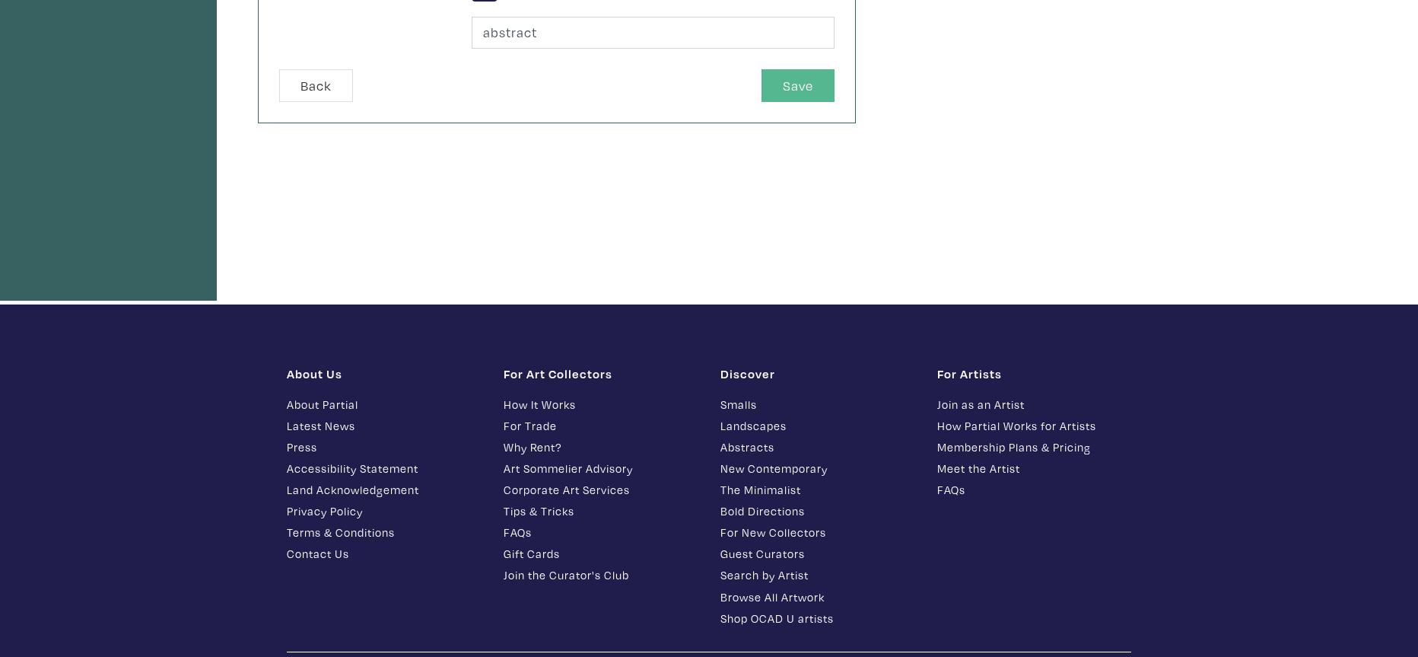
type textarea "Framing recommended. Ready to hang."
click at [794, 89] on button "Save" at bounding box center [798, 85] width 73 height 33
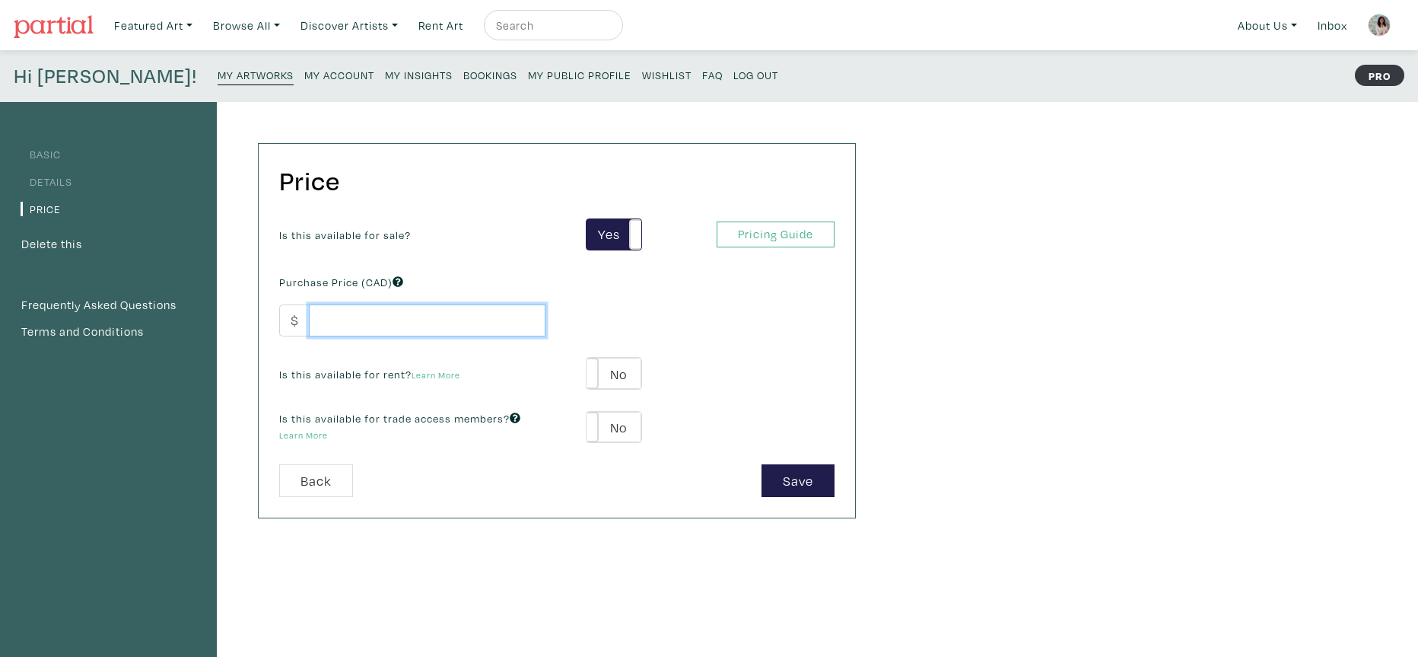
click at [373, 320] on input "number" at bounding box center [427, 320] width 237 height 33
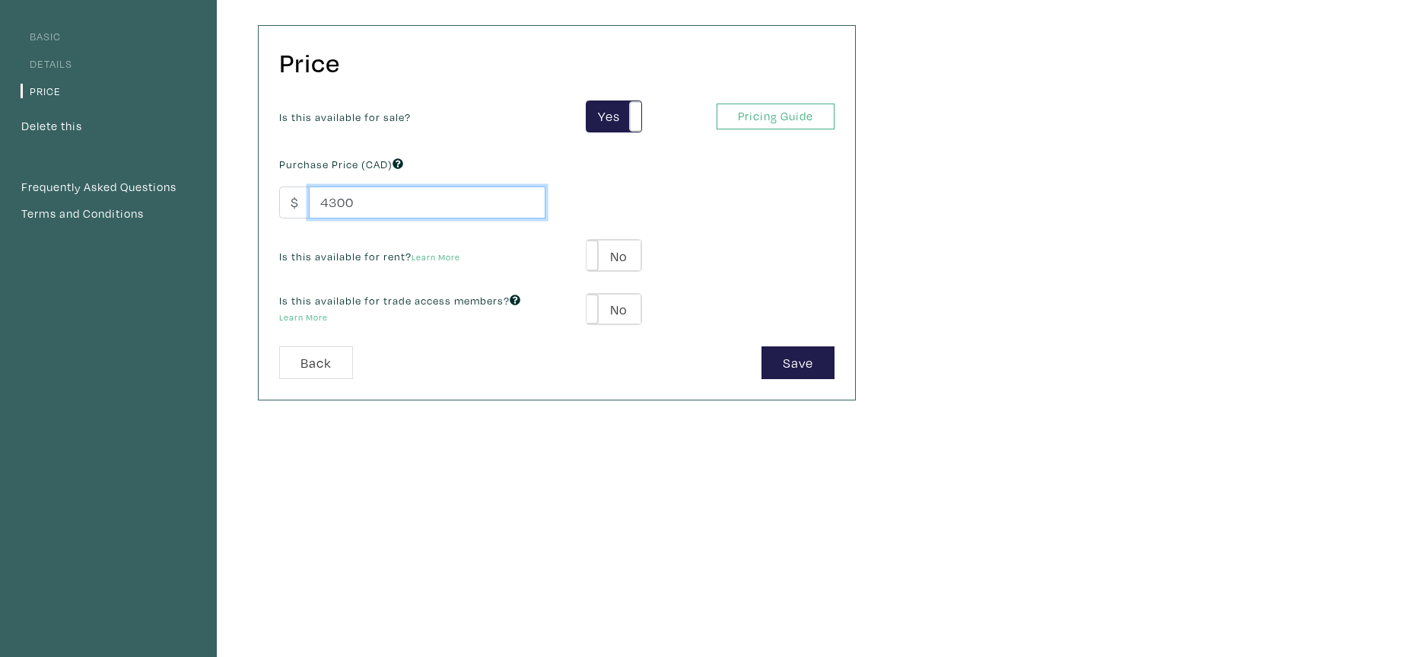
scroll to position [119, 0]
type input "4300"
click at [618, 308] on label "No" at bounding box center [614, 307] width 54 height 31
type input "258"
type input "774"
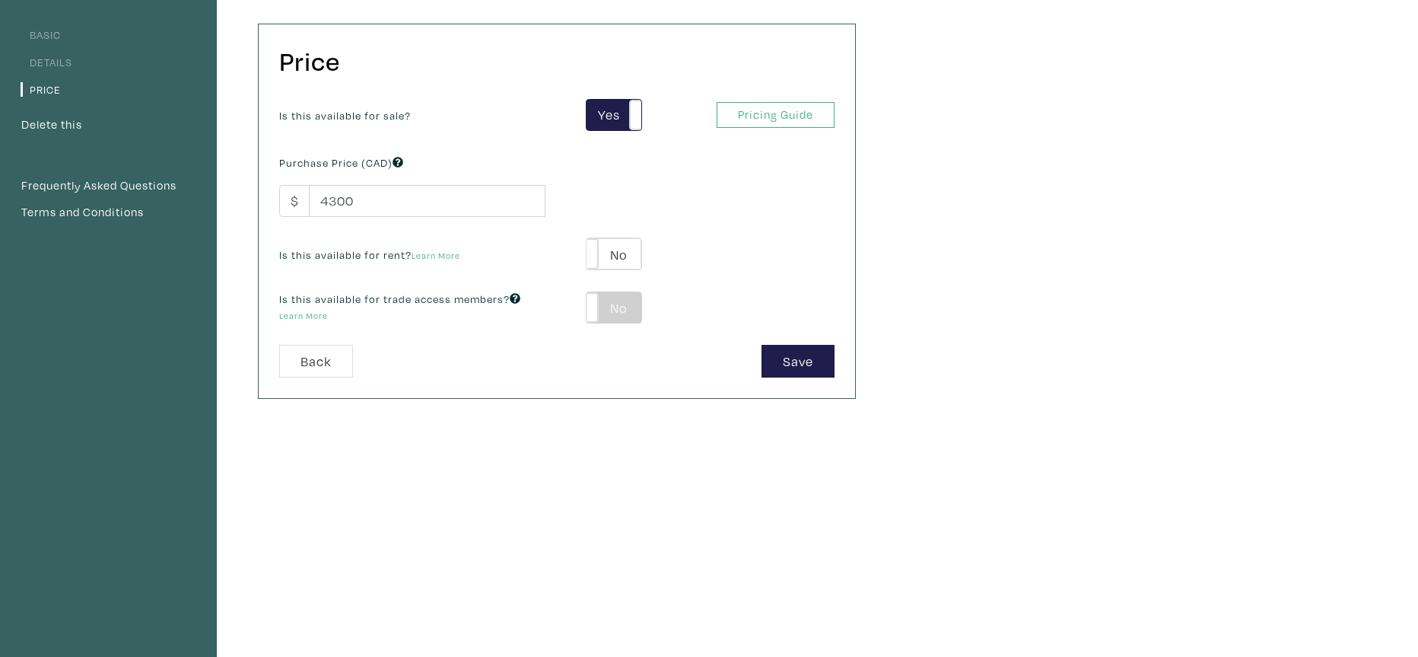
scroll to position [119, 0]
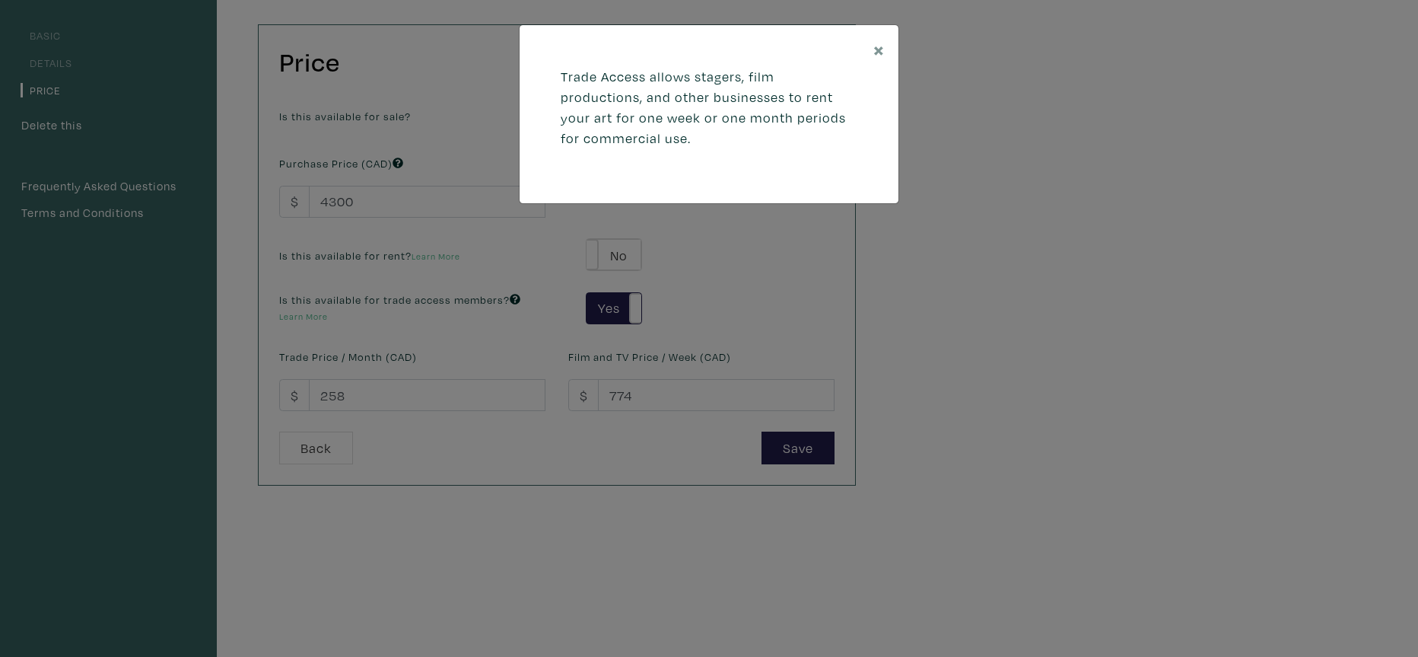
click at [666, 432] on div "× Trade Access allows stagers, film productions, and other businesses to rent y…" at bounding box center [709, 328] width 1418 height 657
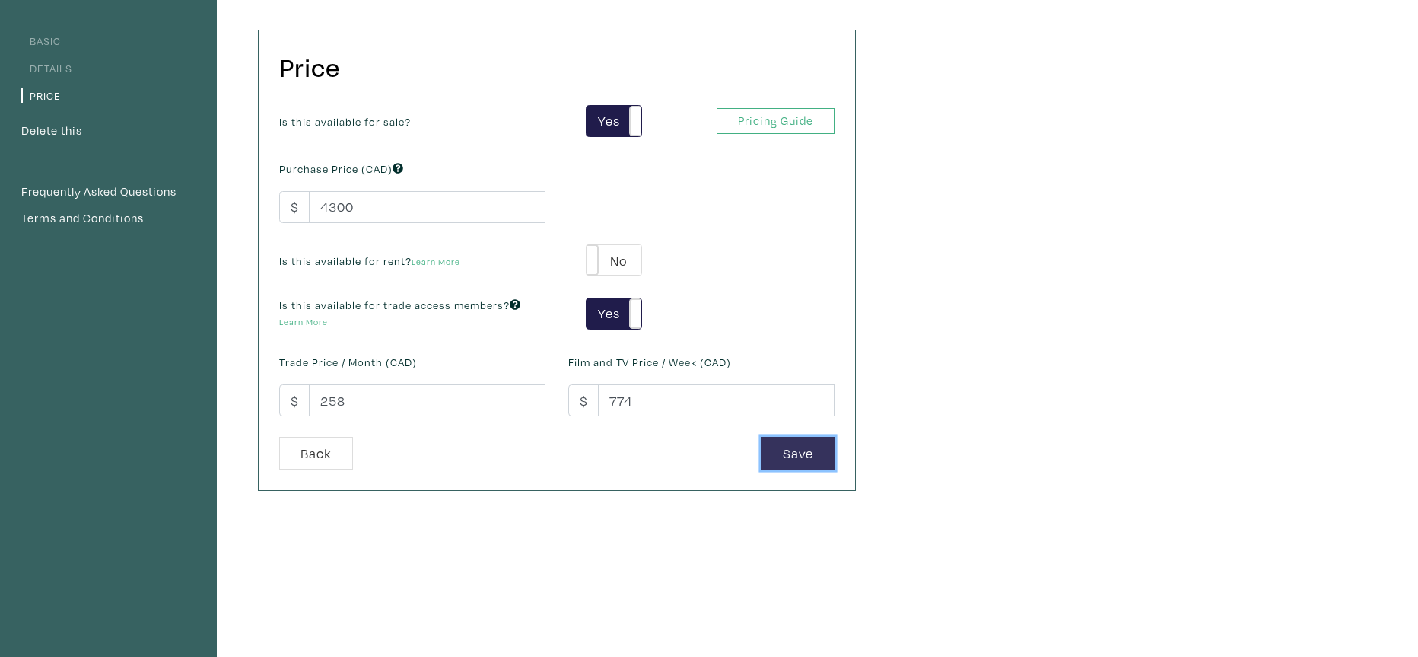
click at [794, 450] on button "Save" at bounding box center [798, 453] width 73 height 33
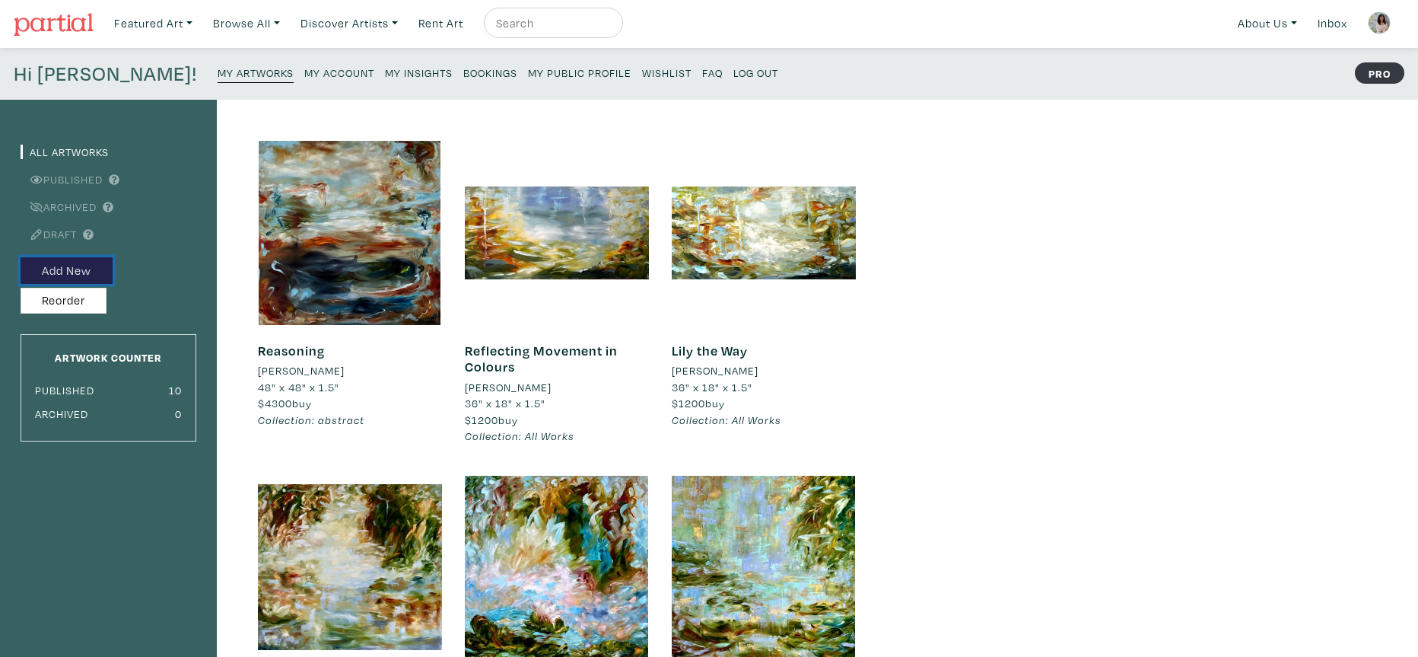
click at [65, 272] on button "Add New" at bounding box center [67, 270] width 92 height 27
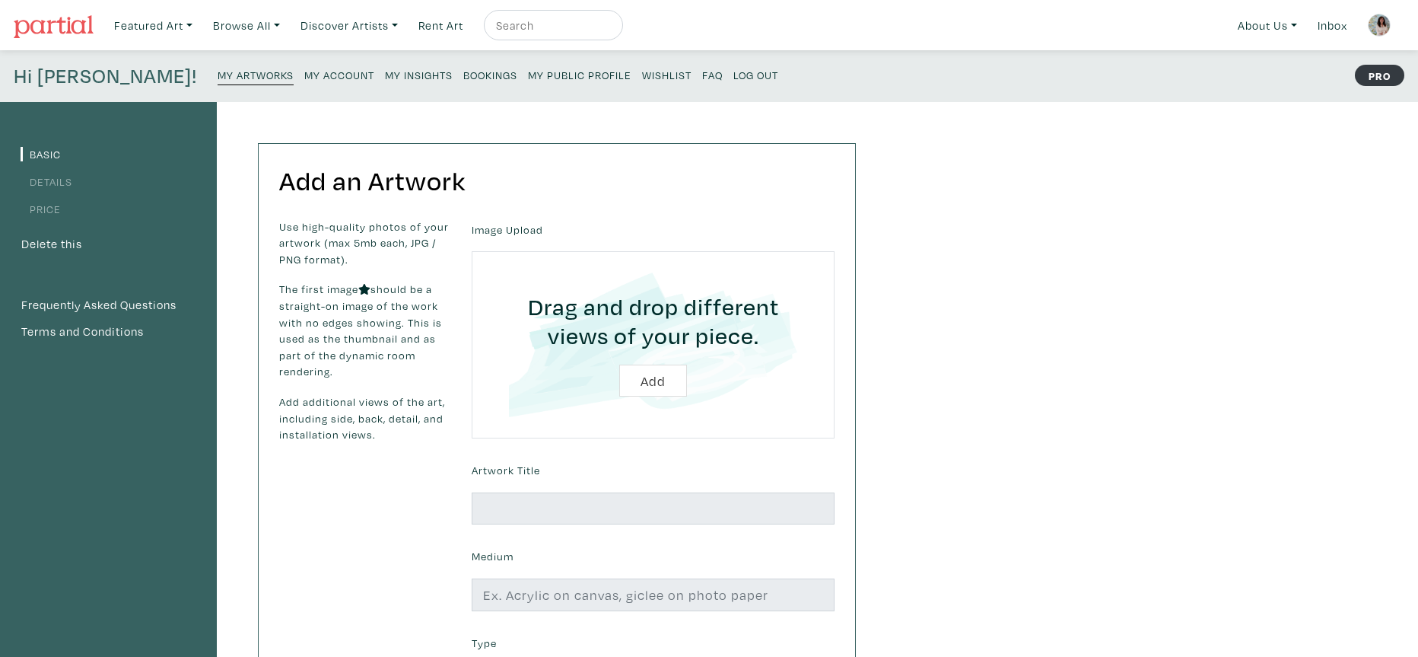
click at [660, 377] on input "file" at bounding box center [653, 344] width 320 height 145
type input "C:\fakepath\IMG_7166.jpeg"
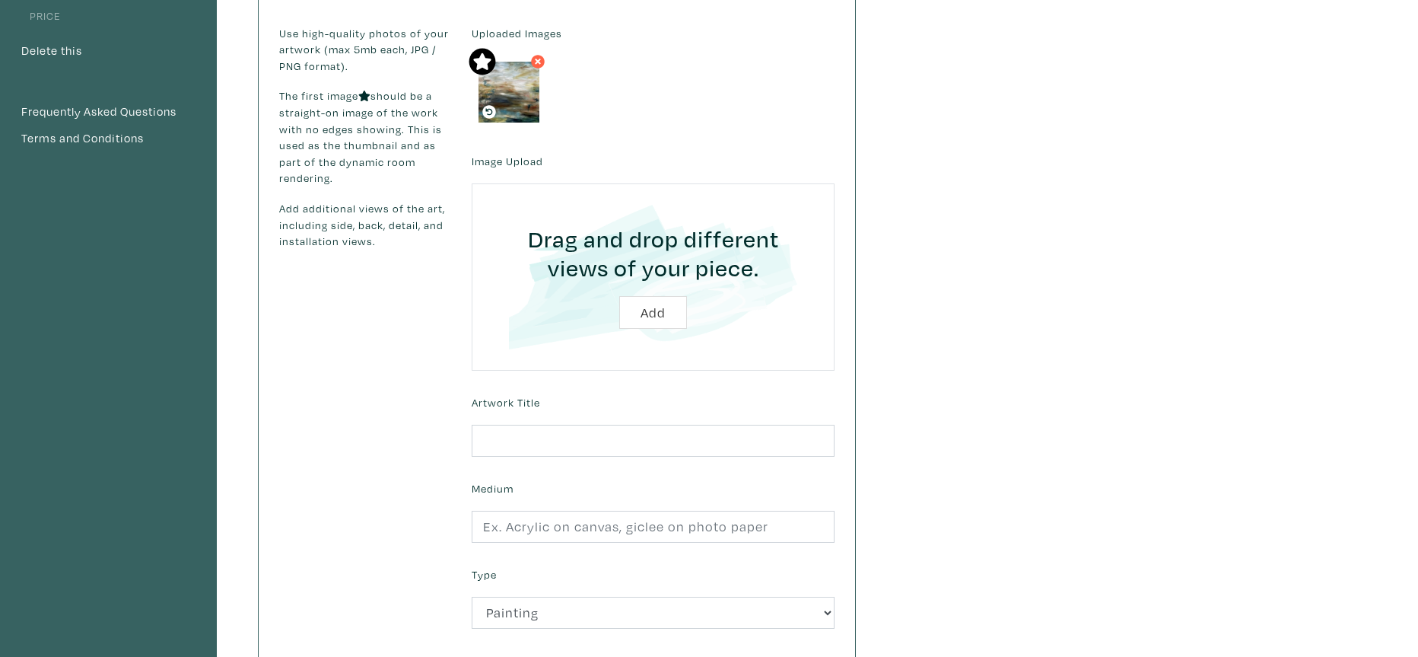
scroll to position [291, 0]
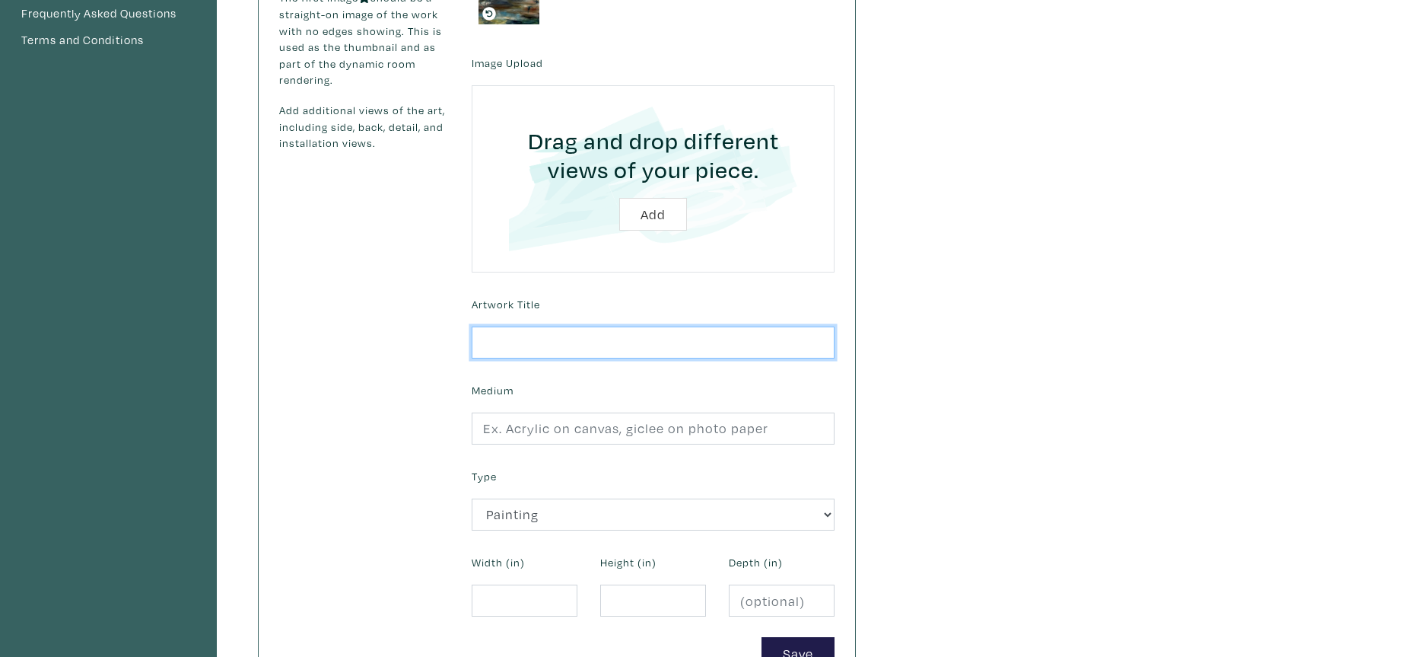
click at [486, 346] on input "text" at bounding box center [653, 342] width 363 height 33
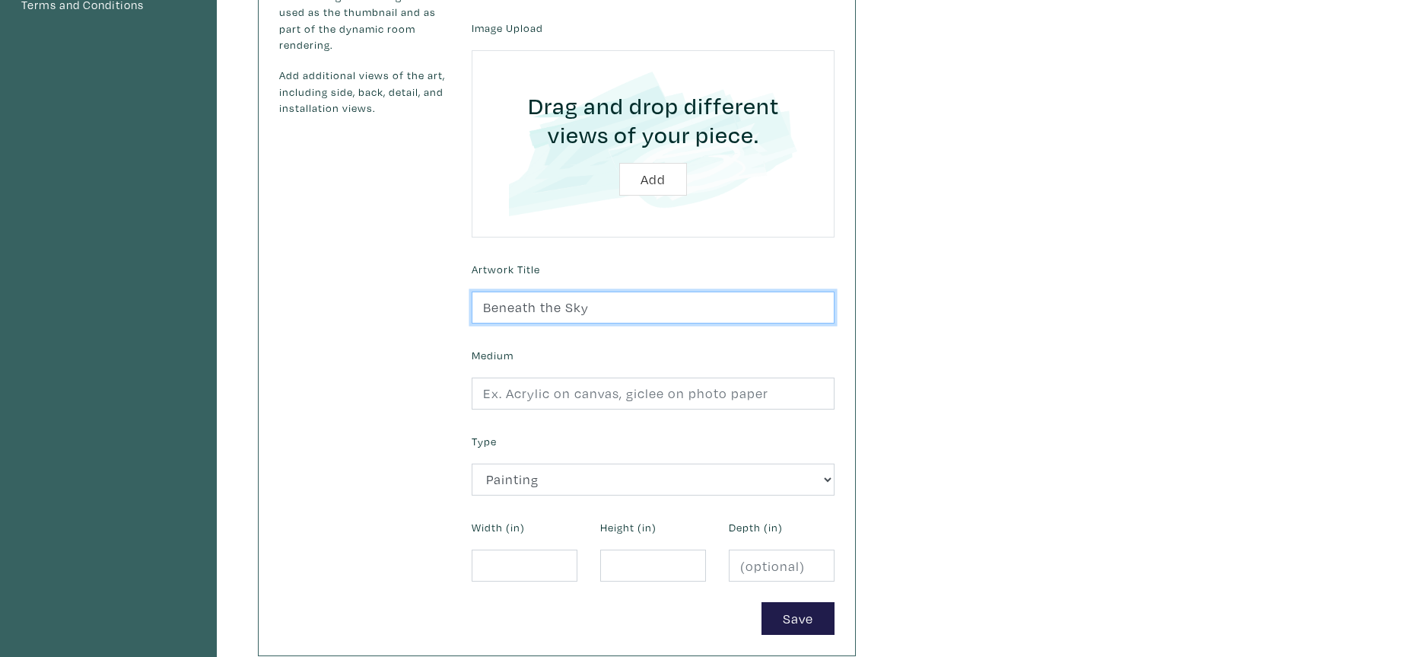
scroll to position [332, 0]
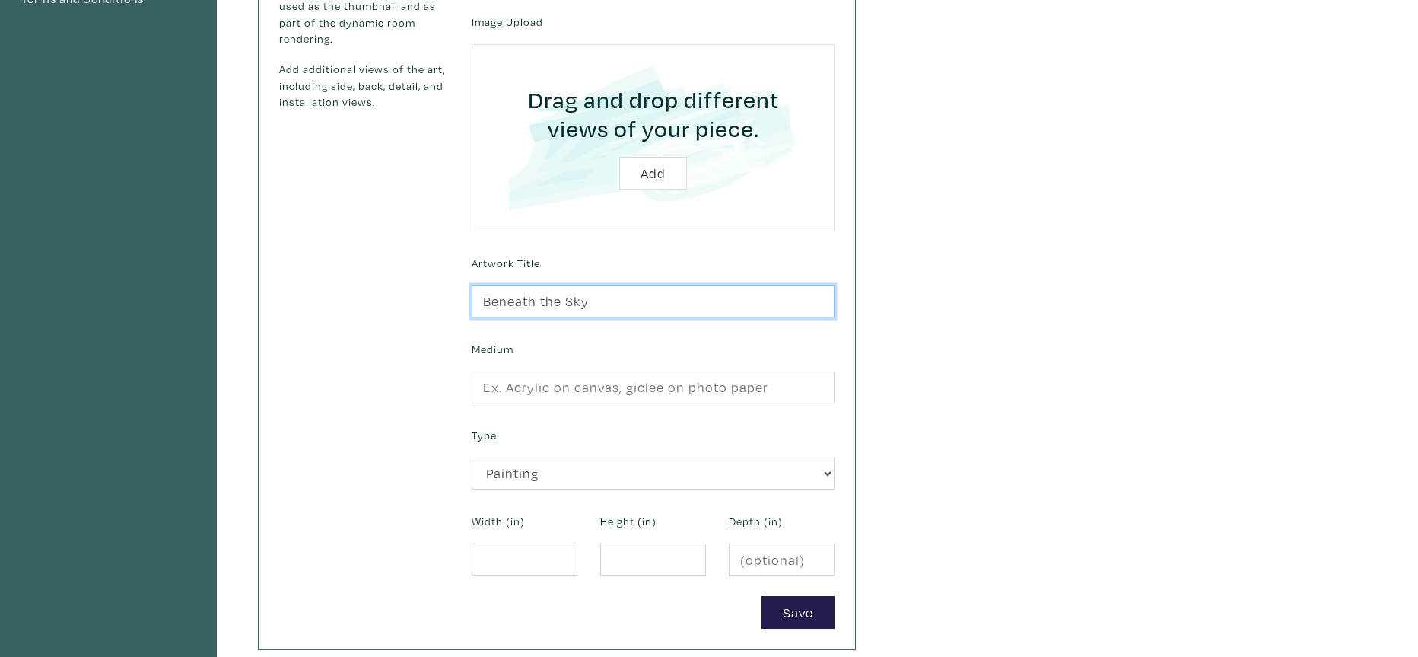
type input "Beneath the Sky"
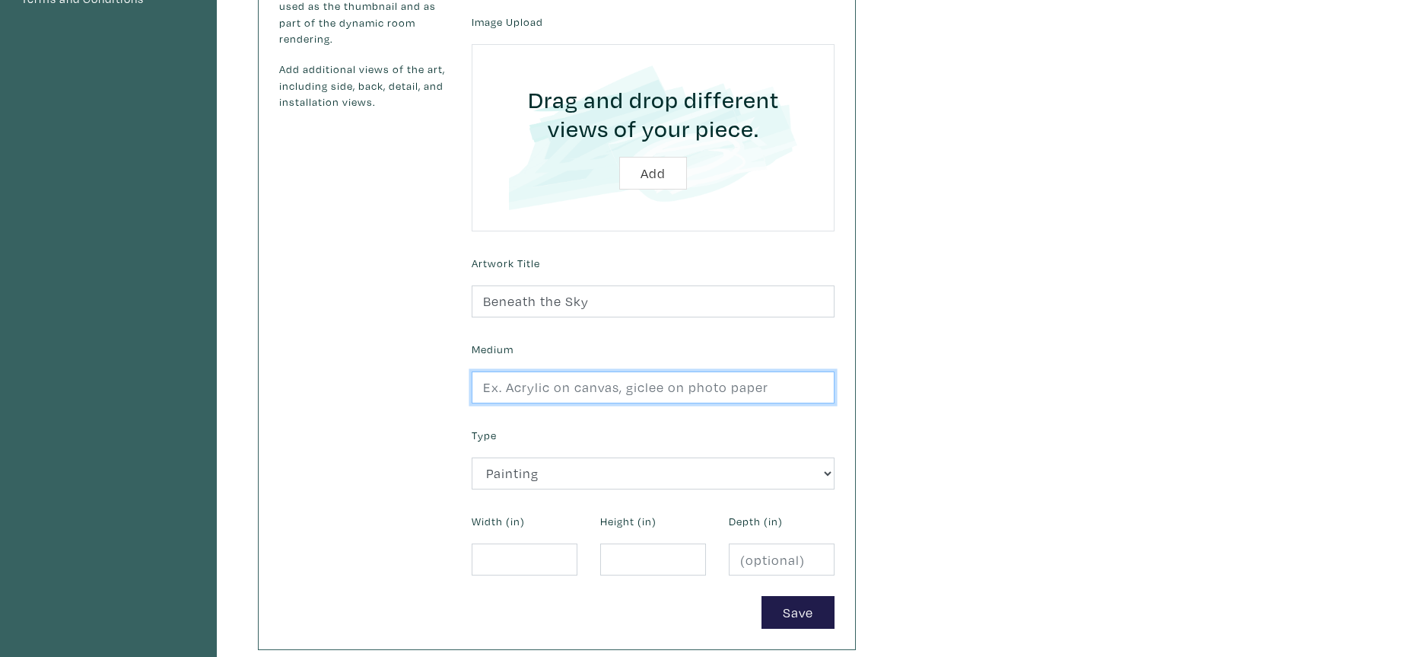
click at [527, 389] on input "text" at bounding box center [653, 387] width 363 height 33
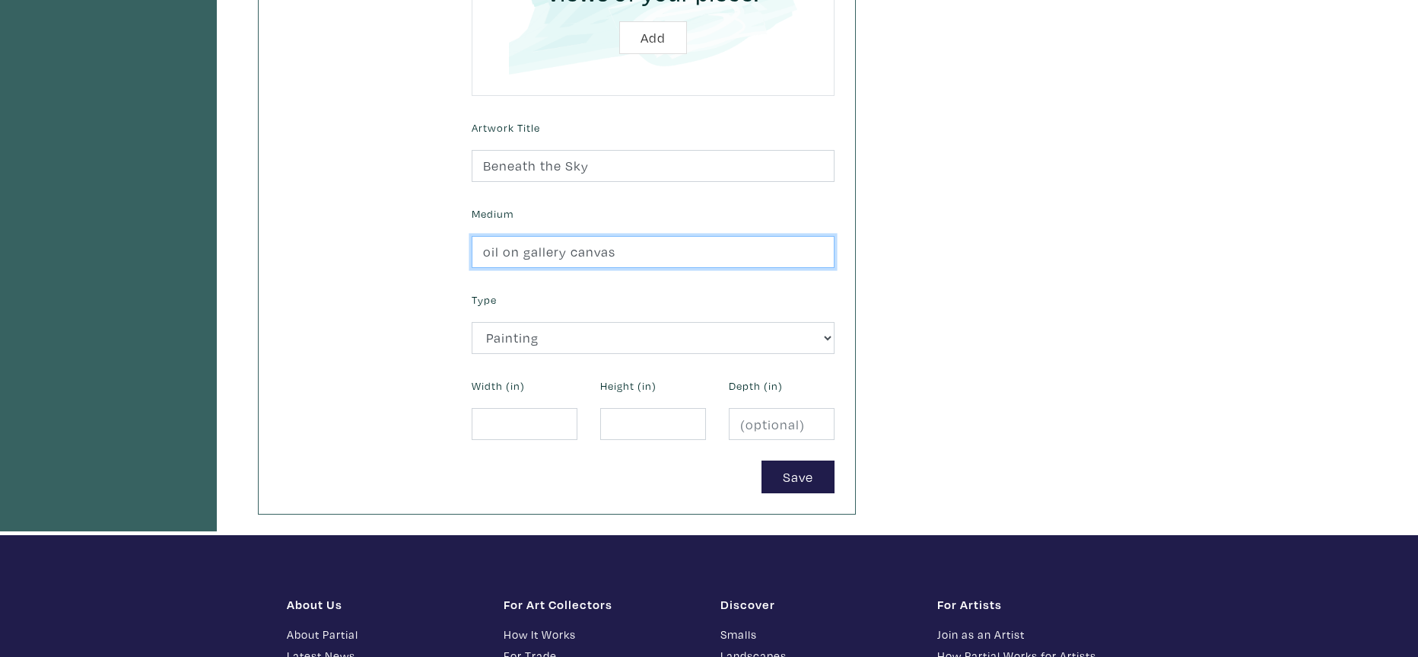
scroll to position [474, 0]
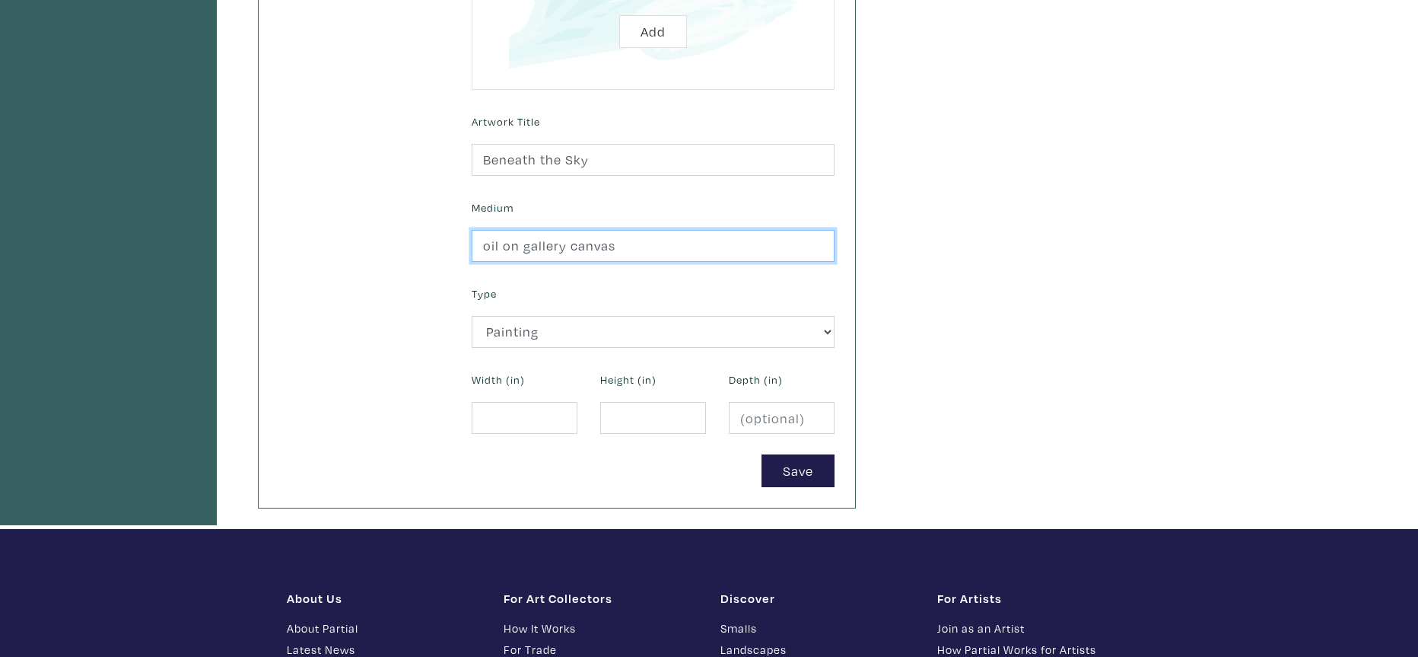
type input "oil on gallery canvas"
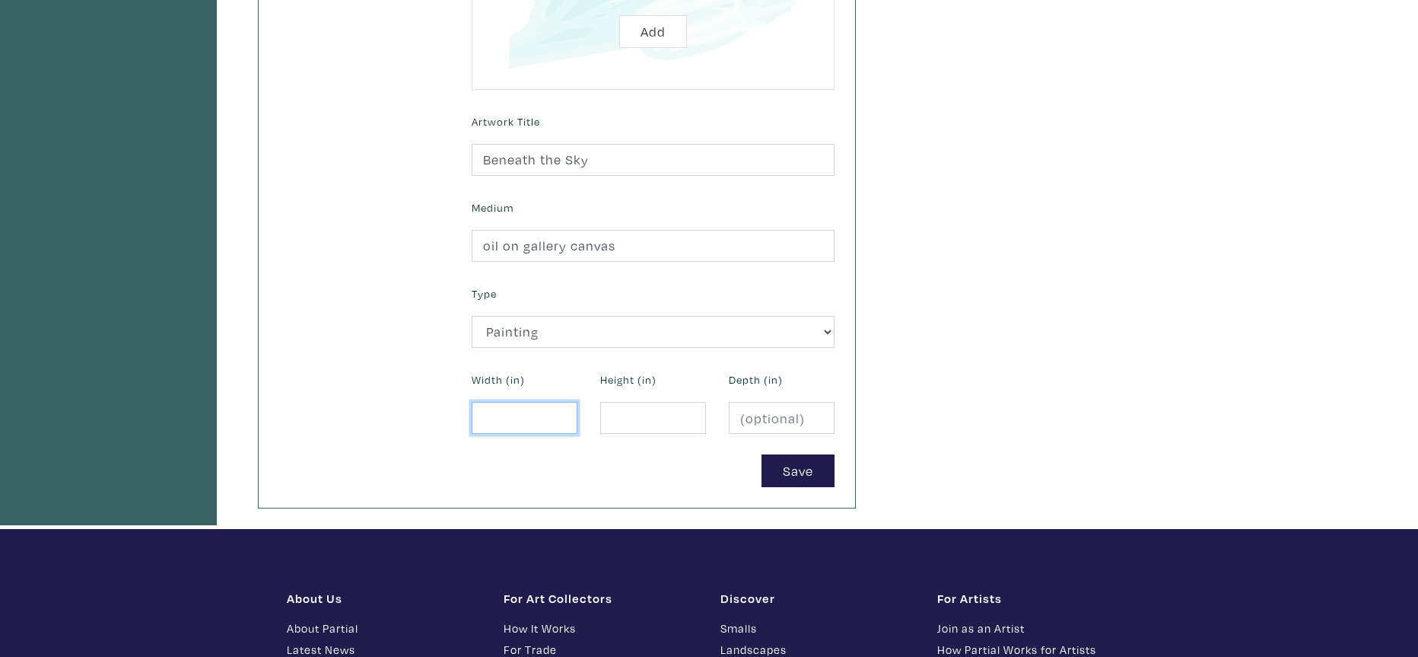
click at [505, 416] on input "number" at bounding box center [525, 418] width 106 height 33
type input "48"
click at [632, 413] on input "number" at bounding box center [653, 418] width 106 height 33
type input "48"
click at [754, 416] on input "number" at bounding box center [782, 418] width 106 height 33
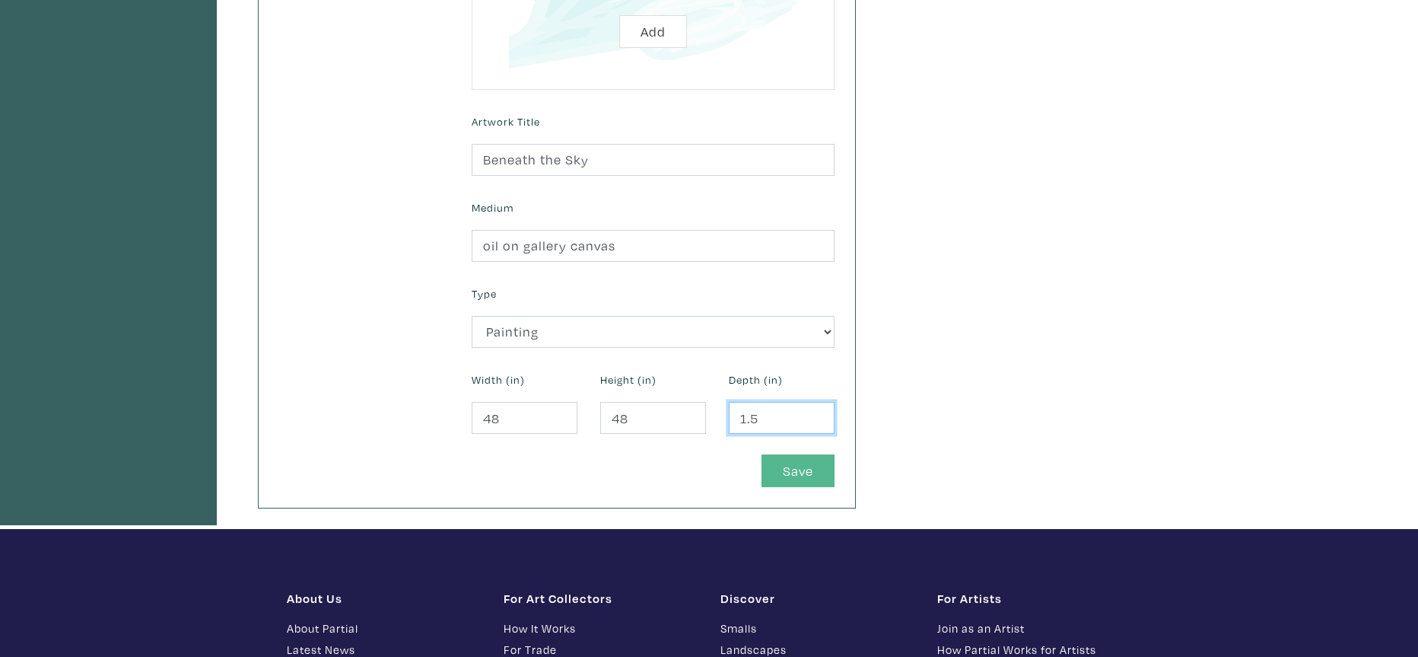
type input "1.5"
click at [803, 470] on button "Save" at bounding box center [798, 470] width 73 height 33
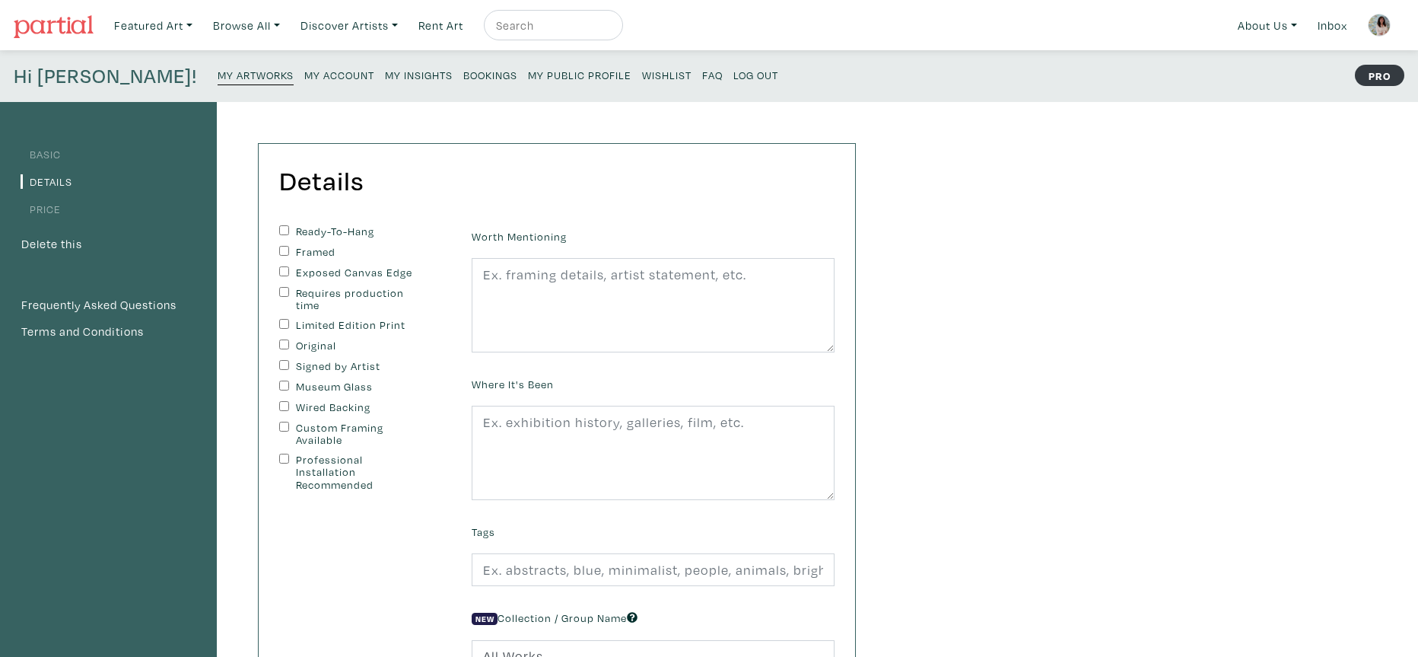
click at [282, 227] on input "Ready-To-Hang" at bounding box center [284, 230] width 10 height 10
checkbox input "true"
click at [283, 270] on input "Exposed Canvas Edge" at bounding box center [284, 271] width 10 height 10
checkbox input "true"
click at [282, 342] on input "Original" at bounding box center [284, 344] width 10 height 10
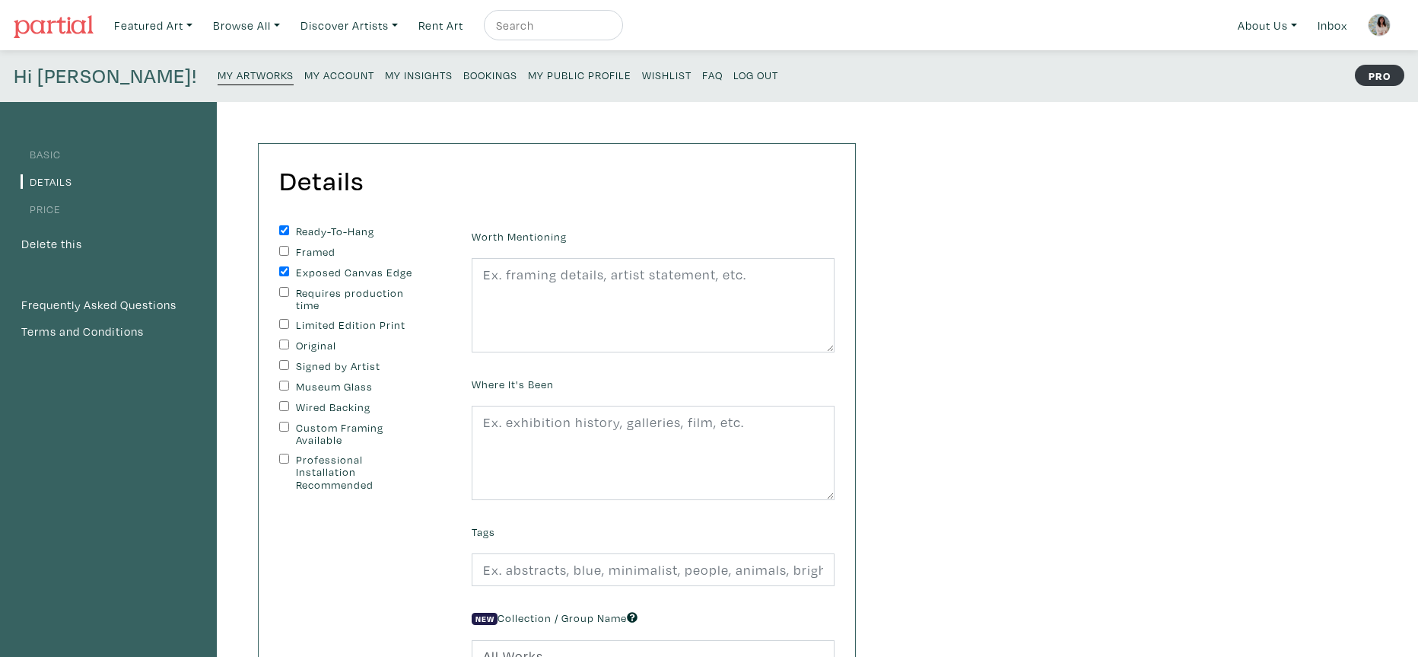
checkbox input "true"
click at [283, 364] on input "Signed by Artist" at bounding box center [284, 365] width 10 height 10
checkbox input "true"
click at [281, 404] on input "Wired Backing" at bounding box center [284, 406] width 10 height 10
checkbox input "true"
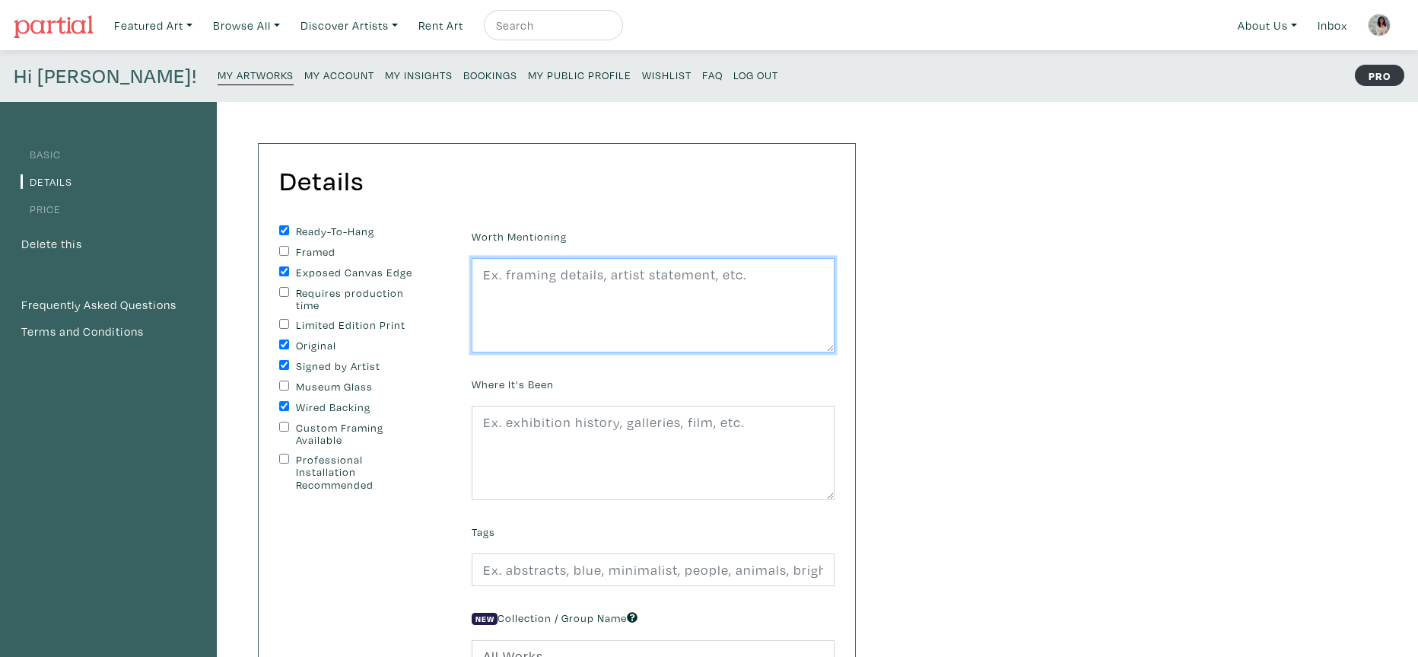
click at [529, 288] on textarea at bounding box center [653, 305] width 363 height 94
type textarea "Would look great with a frame. Wired on back for hanging."
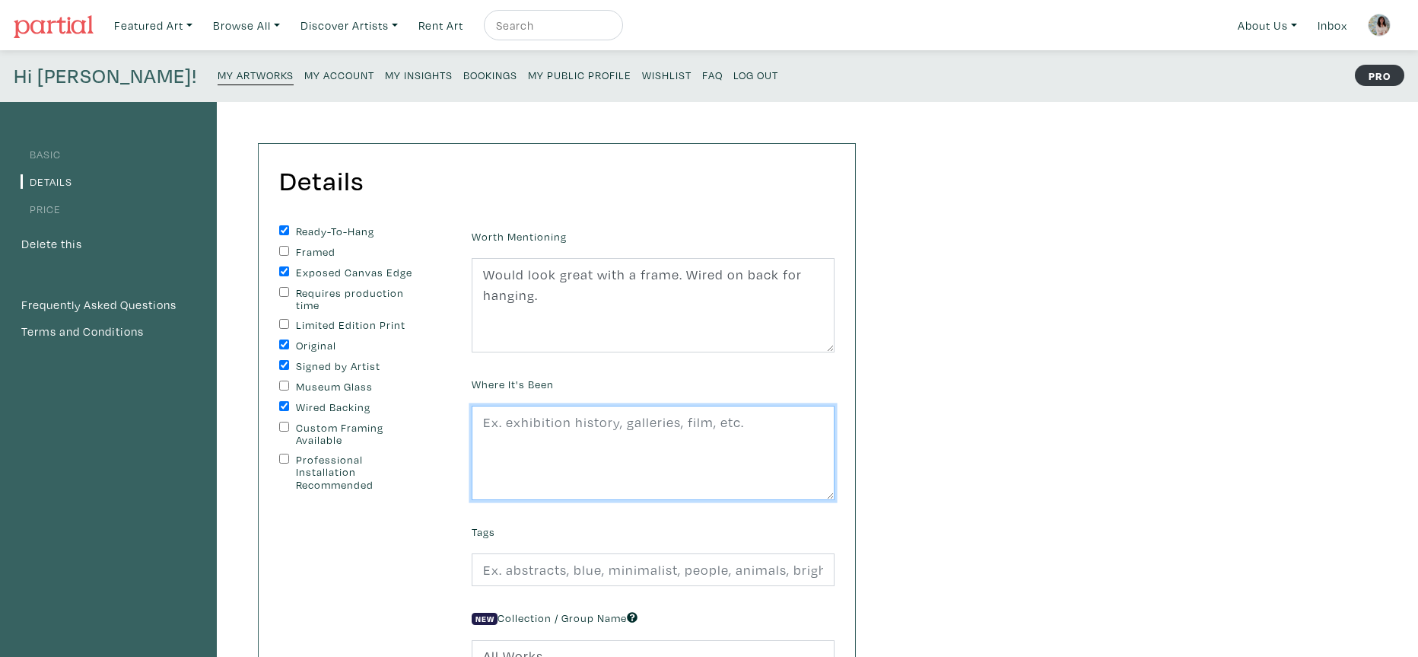
click at [483, 436] on textarea at bounding box center [653, 453] width 363 height 94
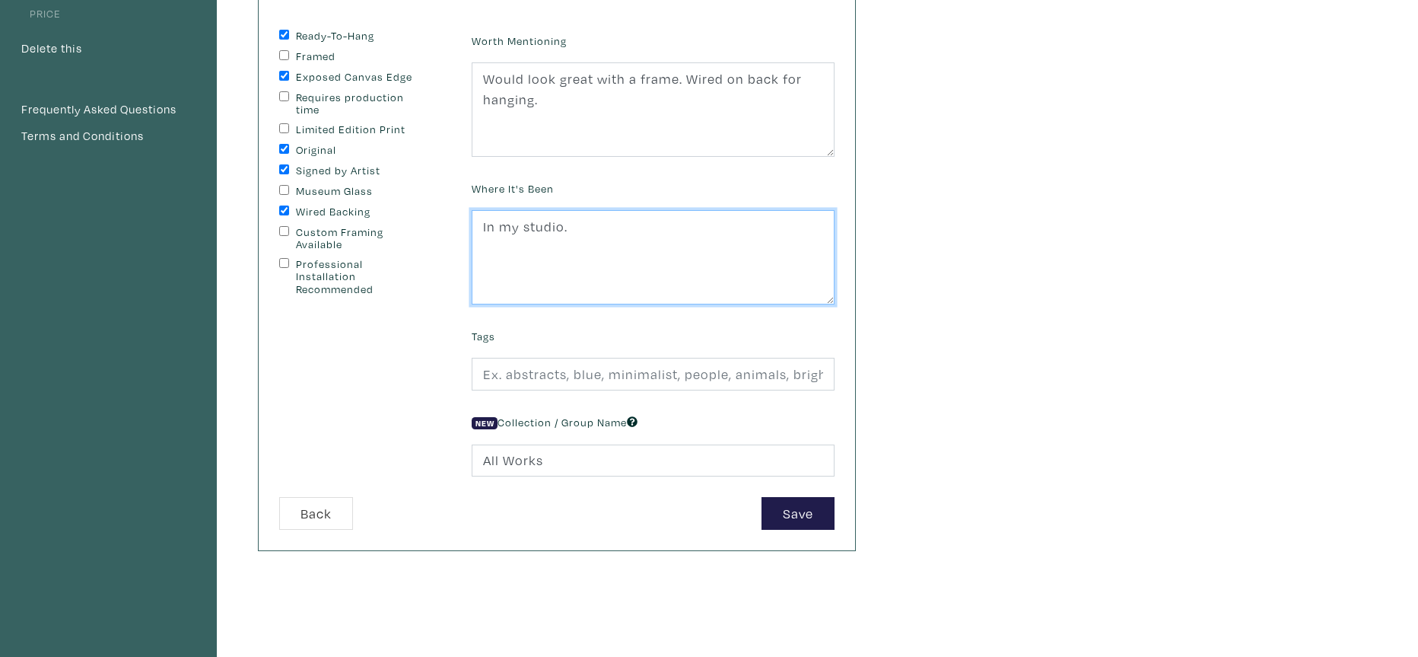
scroll to position [226, 0]
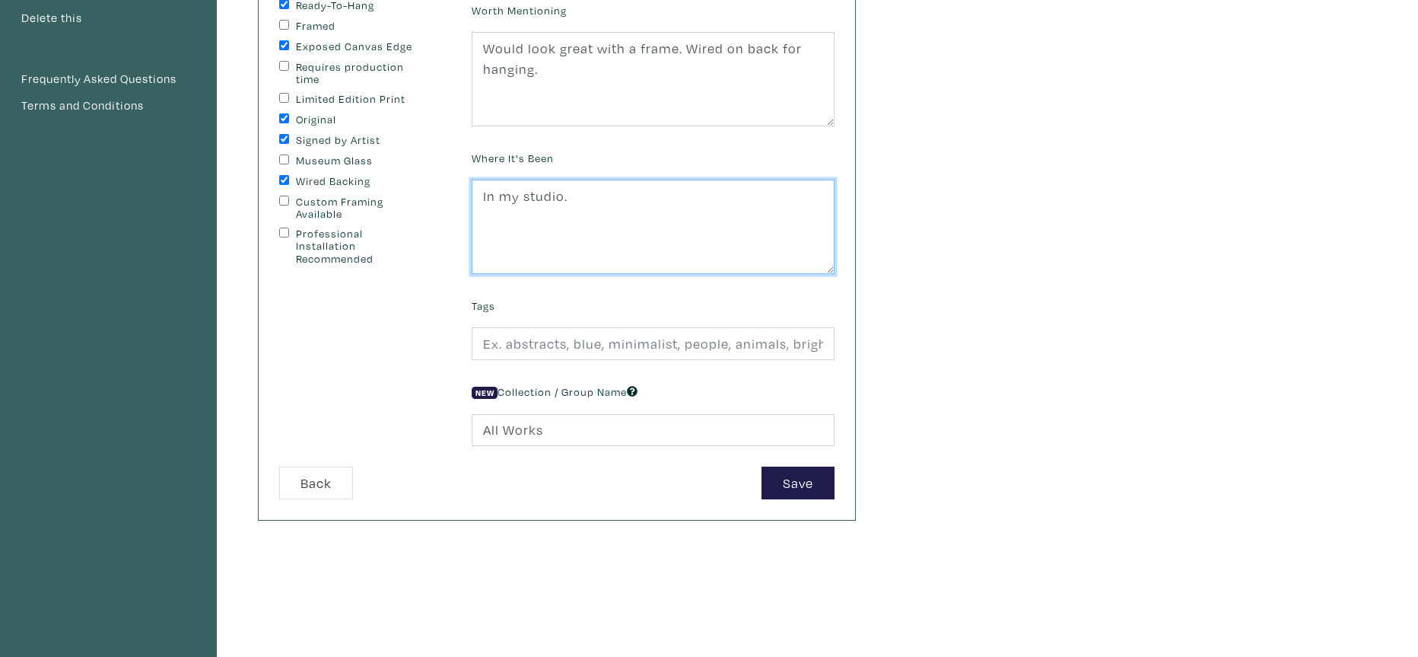
type textarea "In my studio."
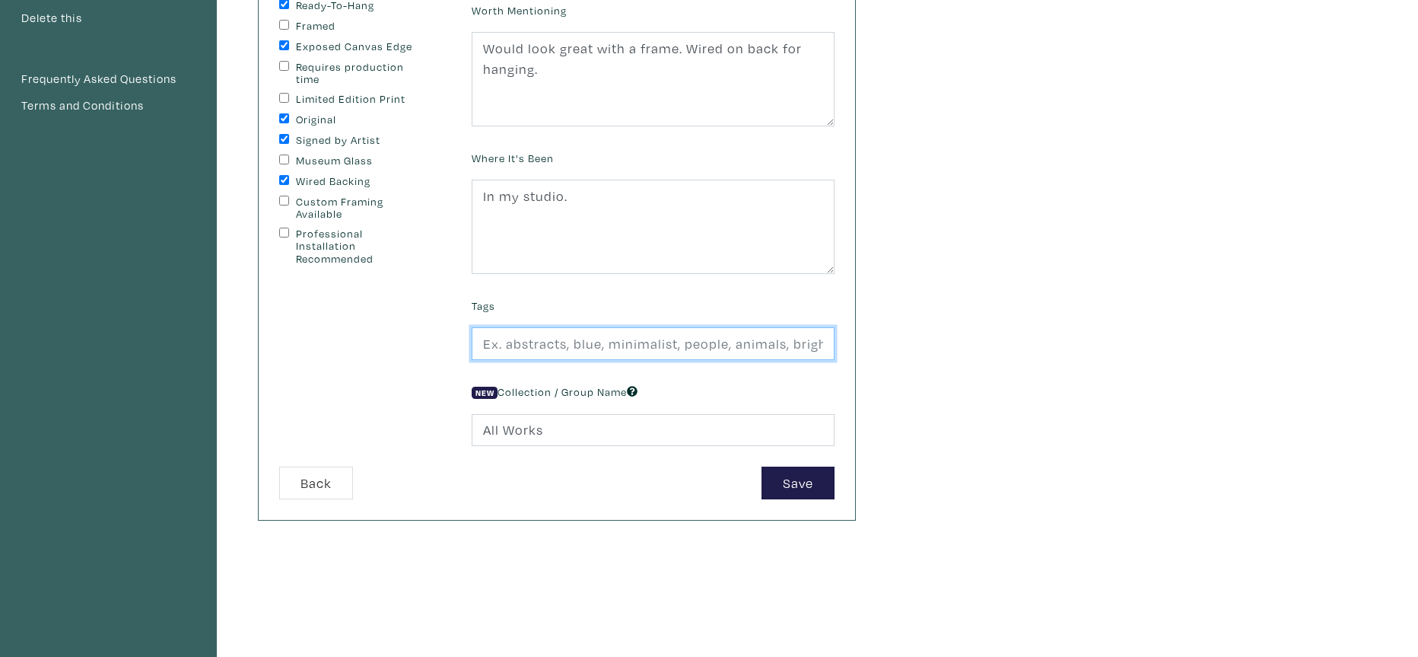
click at [511, 337] on input "text" at bounding box center [653, 343] width 363 height 33
type input "#abstract #darkart #waterscapes #fineart #black"
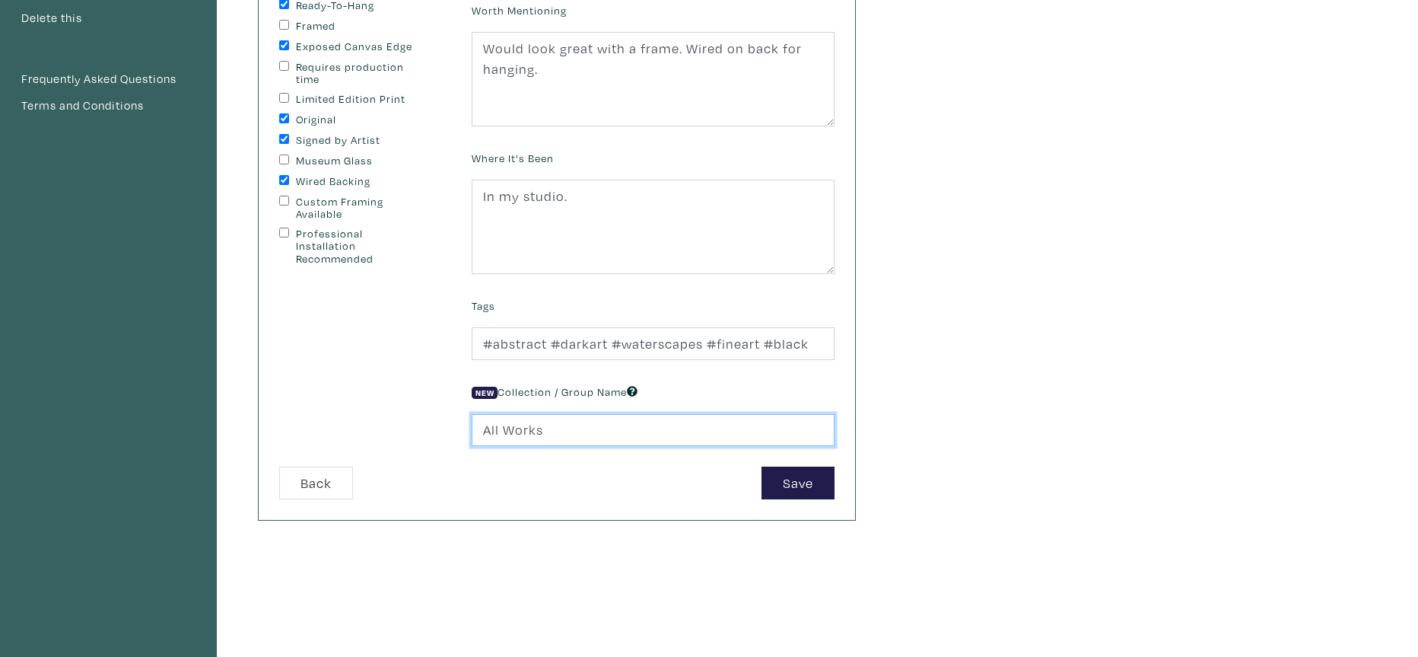
click at [515, 432] on input "All Works" at bounding box center [653, 430] width 363 height 33
click at [502, 421] on input "All Works" at bounding box center [653, 430] width 363 height 33
click at [558, 431] on input "All Works" at bounding box center [653, 430] width 363 height 33
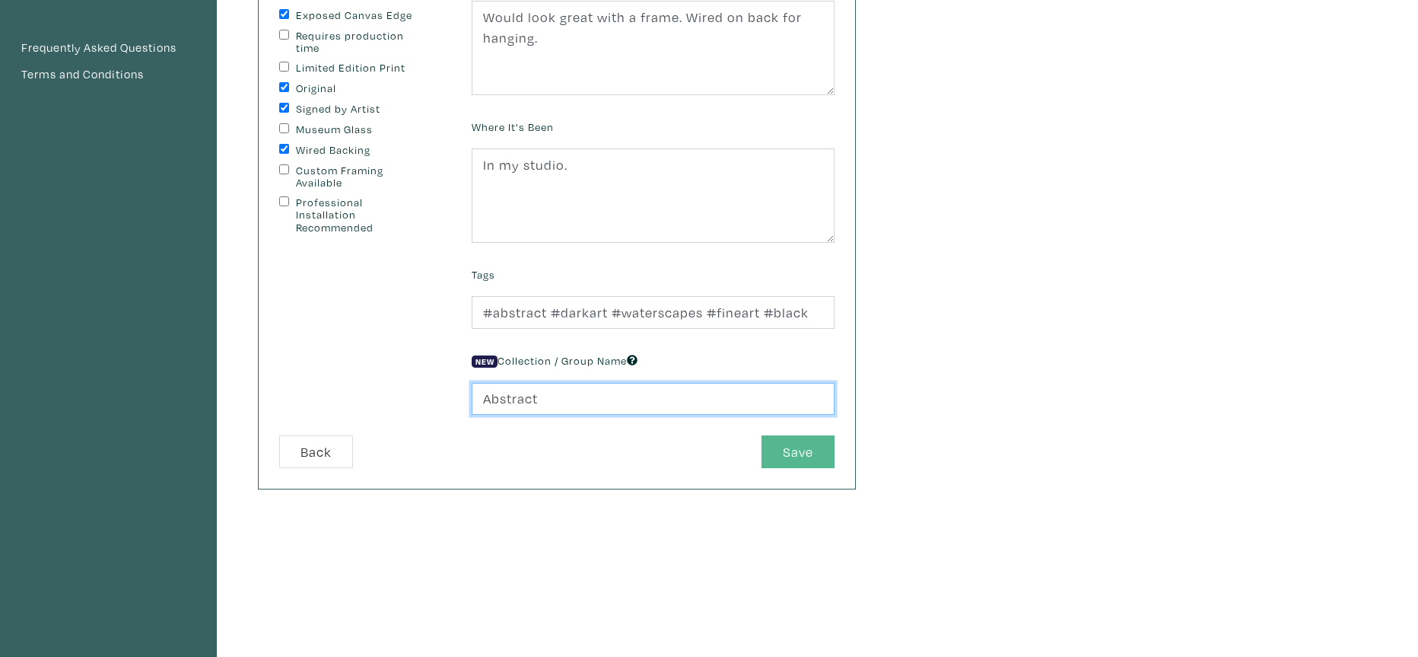
type input "Abstract"
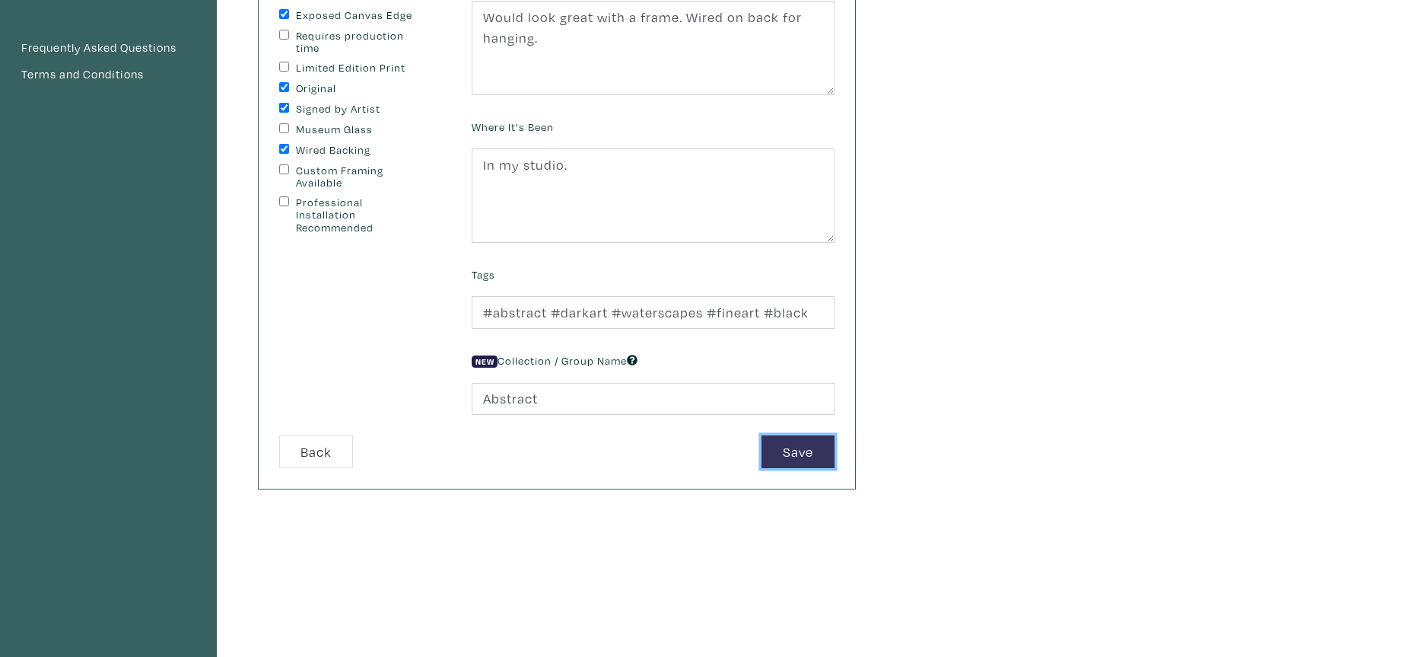
click at [794, 453] on button "Save" at bounding box center [798, 451] width 73 height 33
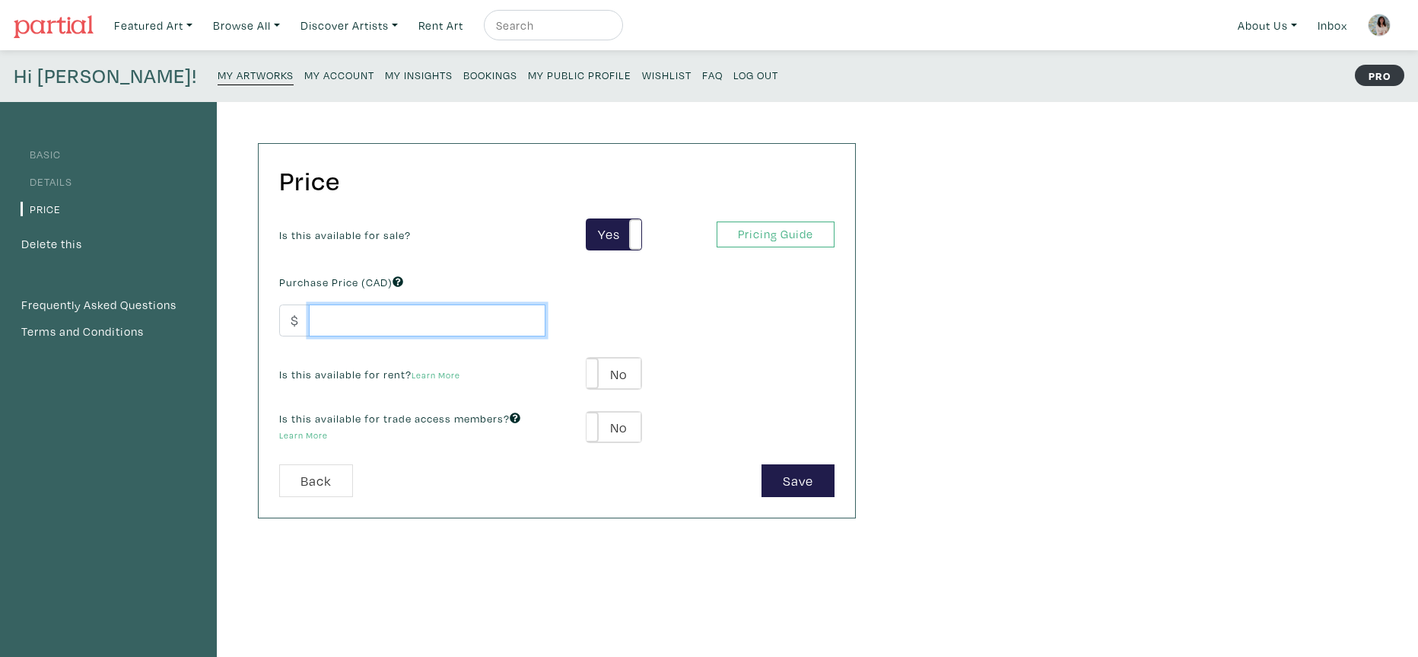
click at [337, 320] on input "number" at bounding box center [427, 320] width 237 height 33
type input "4300"
click at [627, 425] on label "No" at bounding box center [614, 427] width 54 height 31
type input "258"
type input "774"
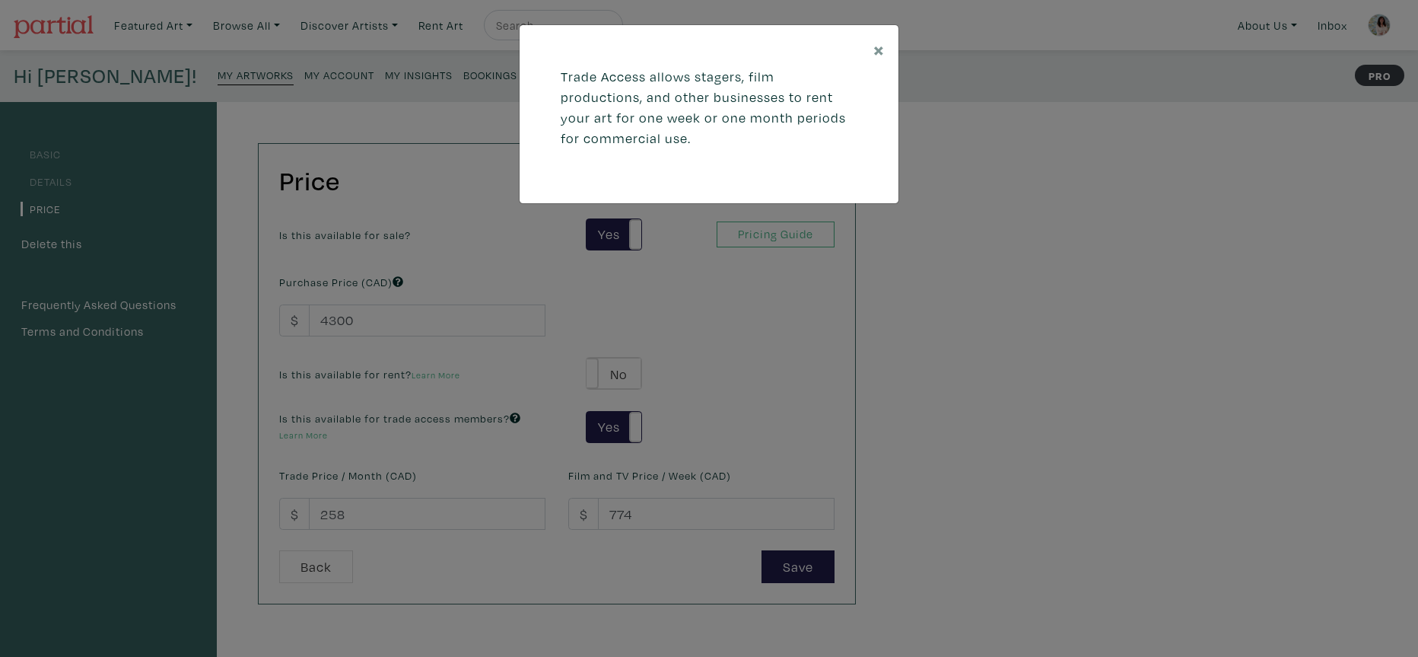
click at [606, 452] on div "× Trade Access allows stagers, film productions, and other businesses to rent y…" at bounding box center [709, 328] width 1418 height 657
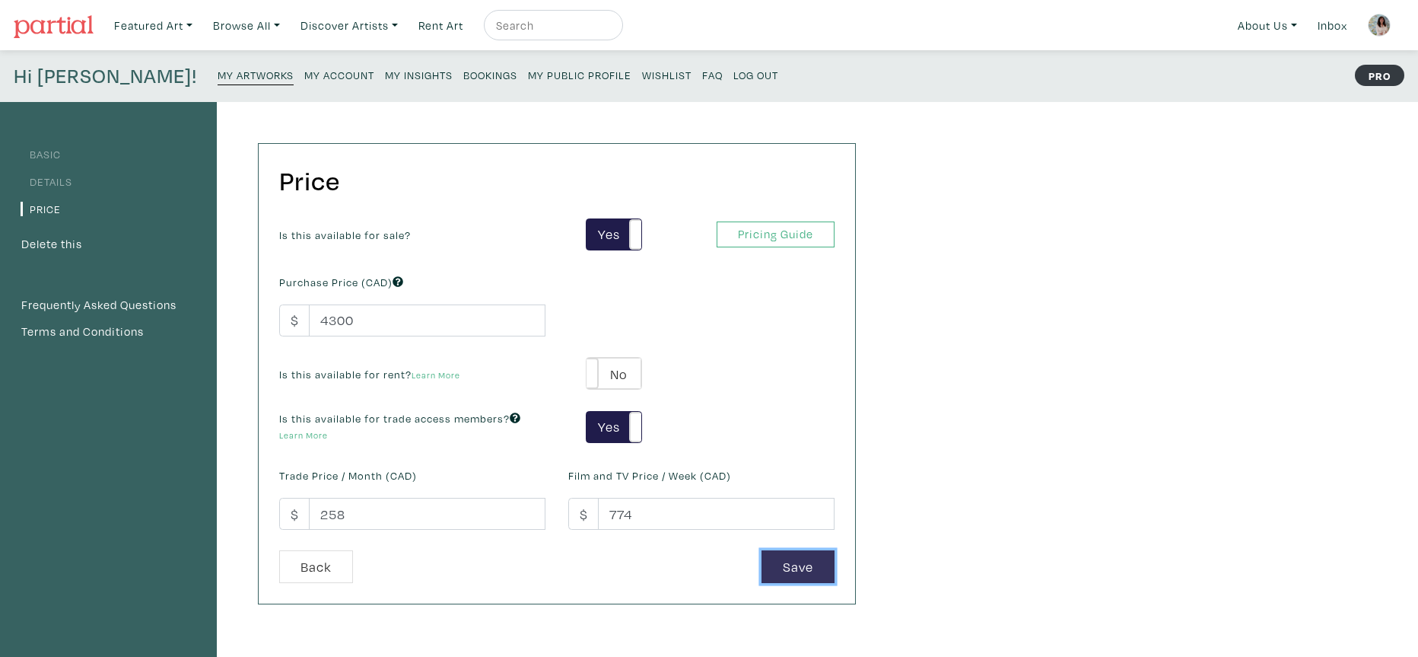
click at [800, 573] on button "Save" at bounding box center [798, 566] width 73 height 33
